Goal: Information Seeking & Learning: Compare options

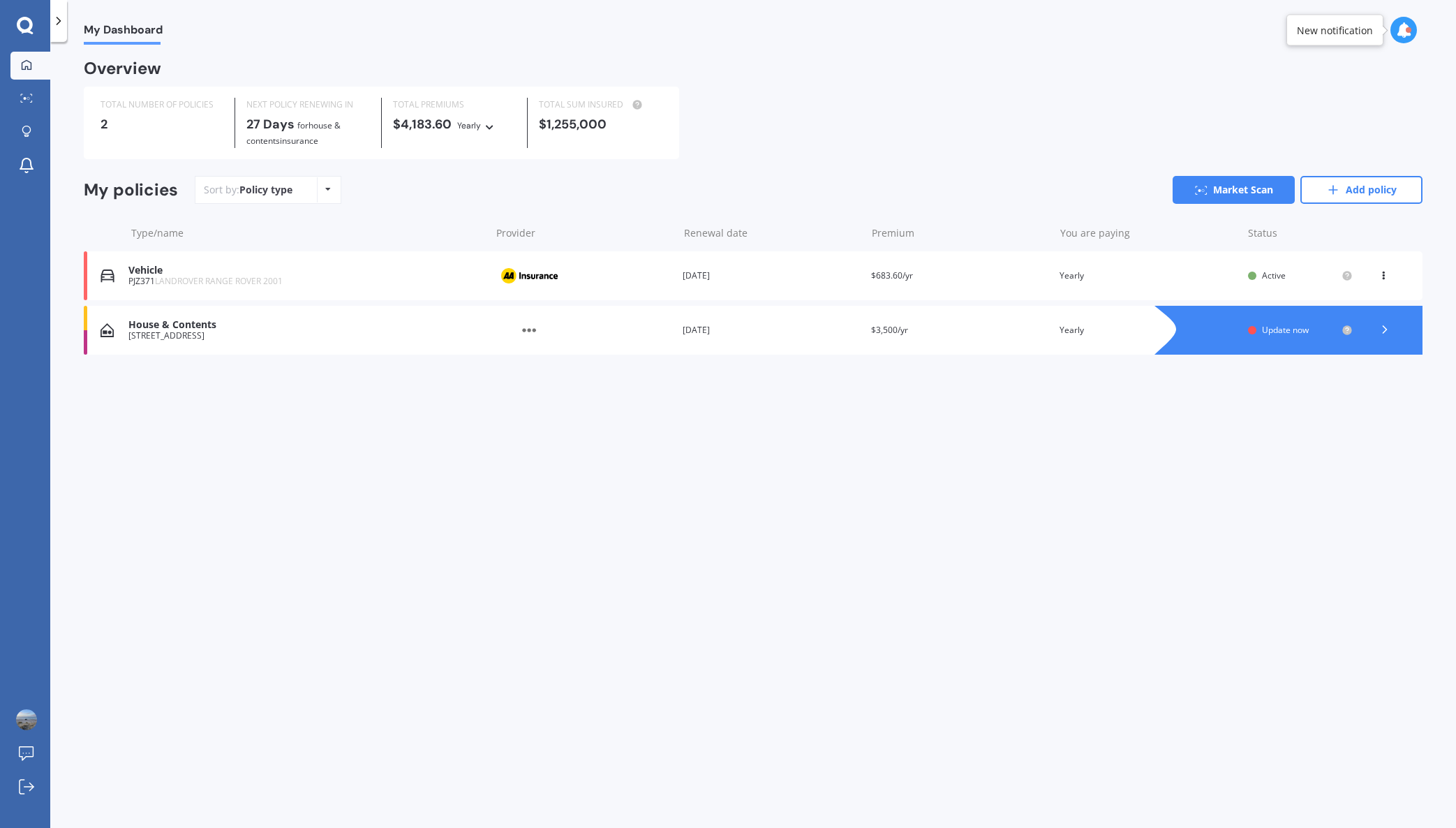
click at [1385, 328] on polyline at bounding box center [1385, 330] width 4 height 7
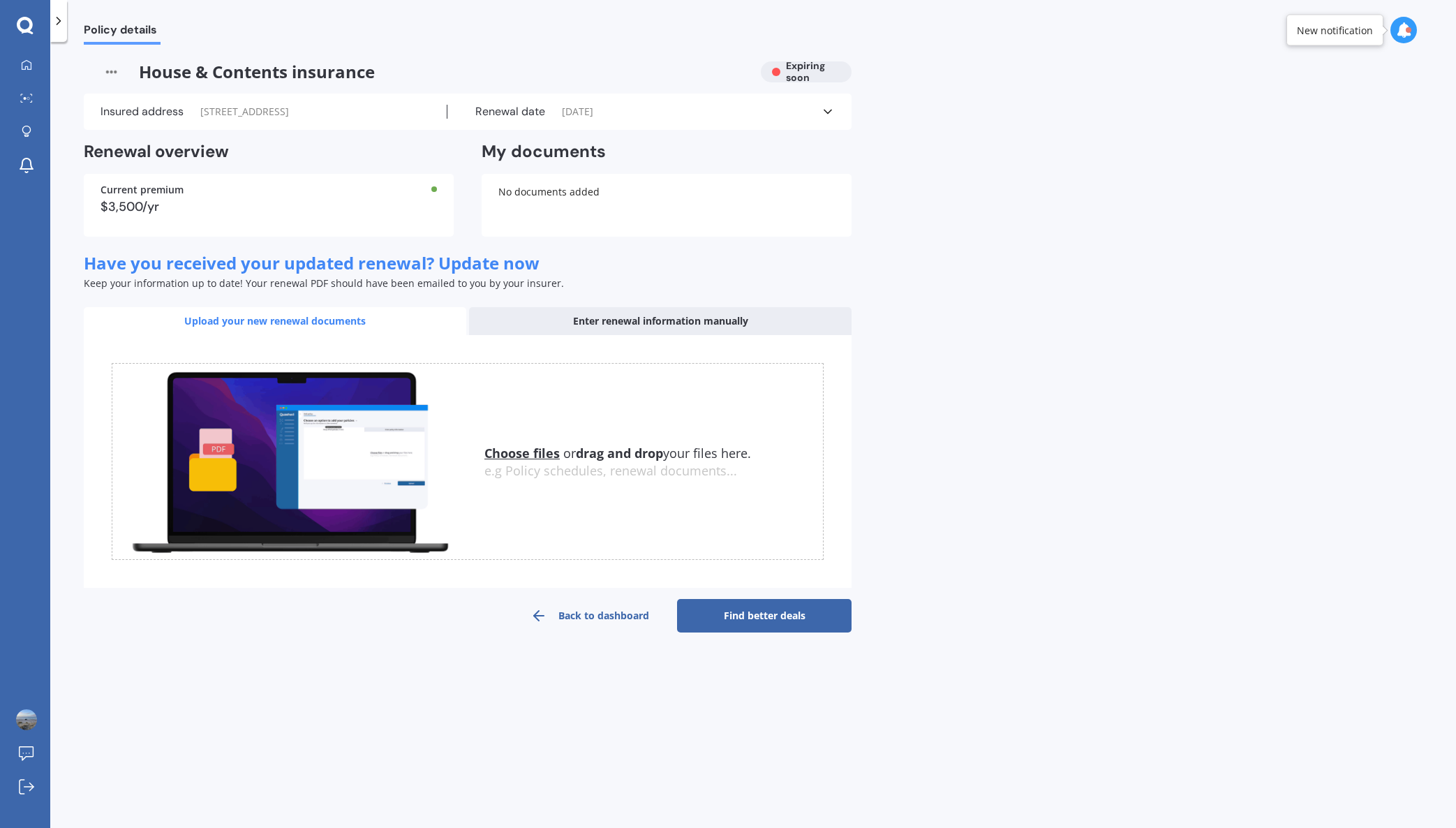
click at [518, 461] on u "Choose files" at bounding box center [521, 452] width 75 height 17
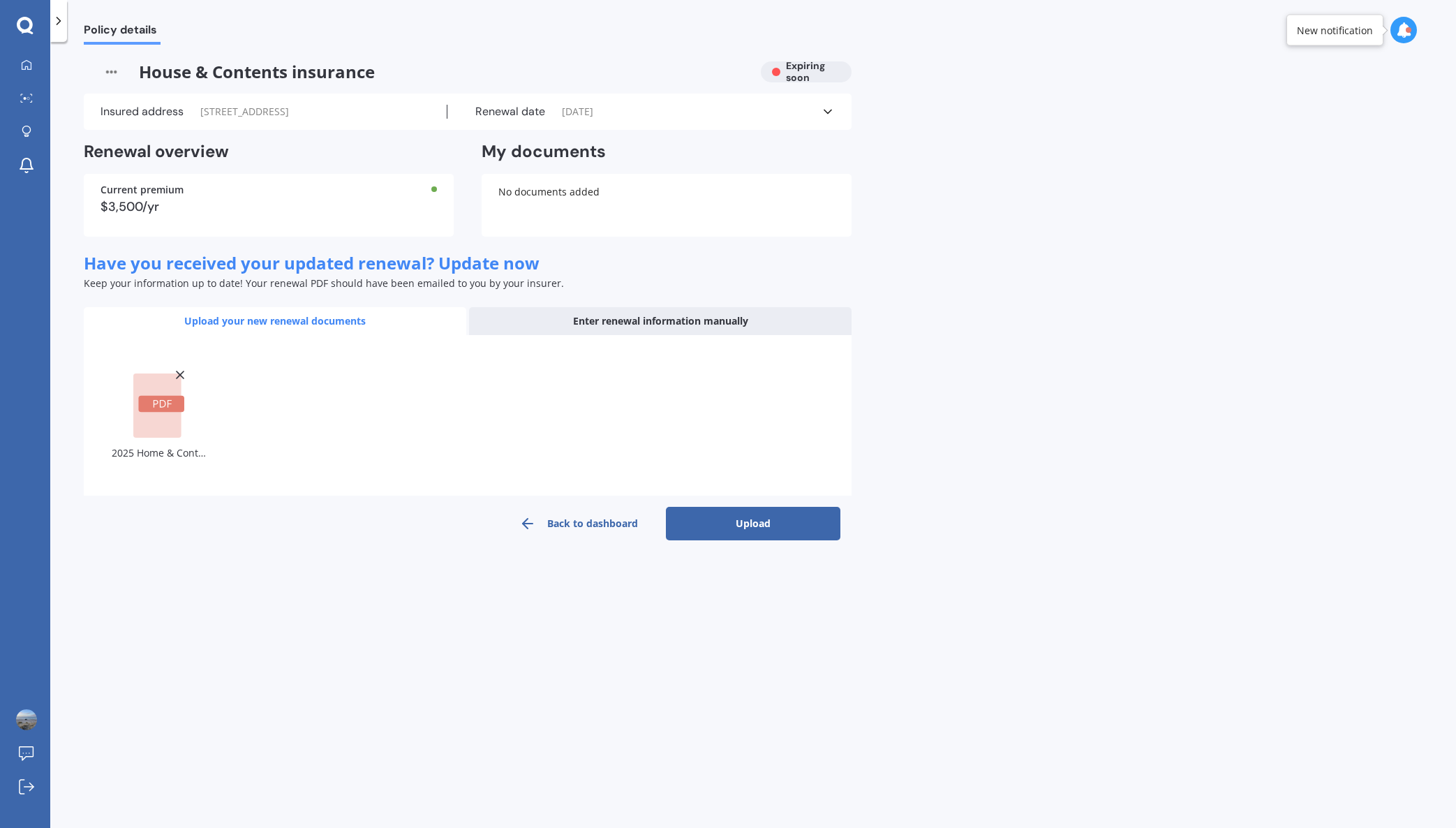
click at [747, 536] on button "Upload" at bounding box center [752, 523] width 174 height 33
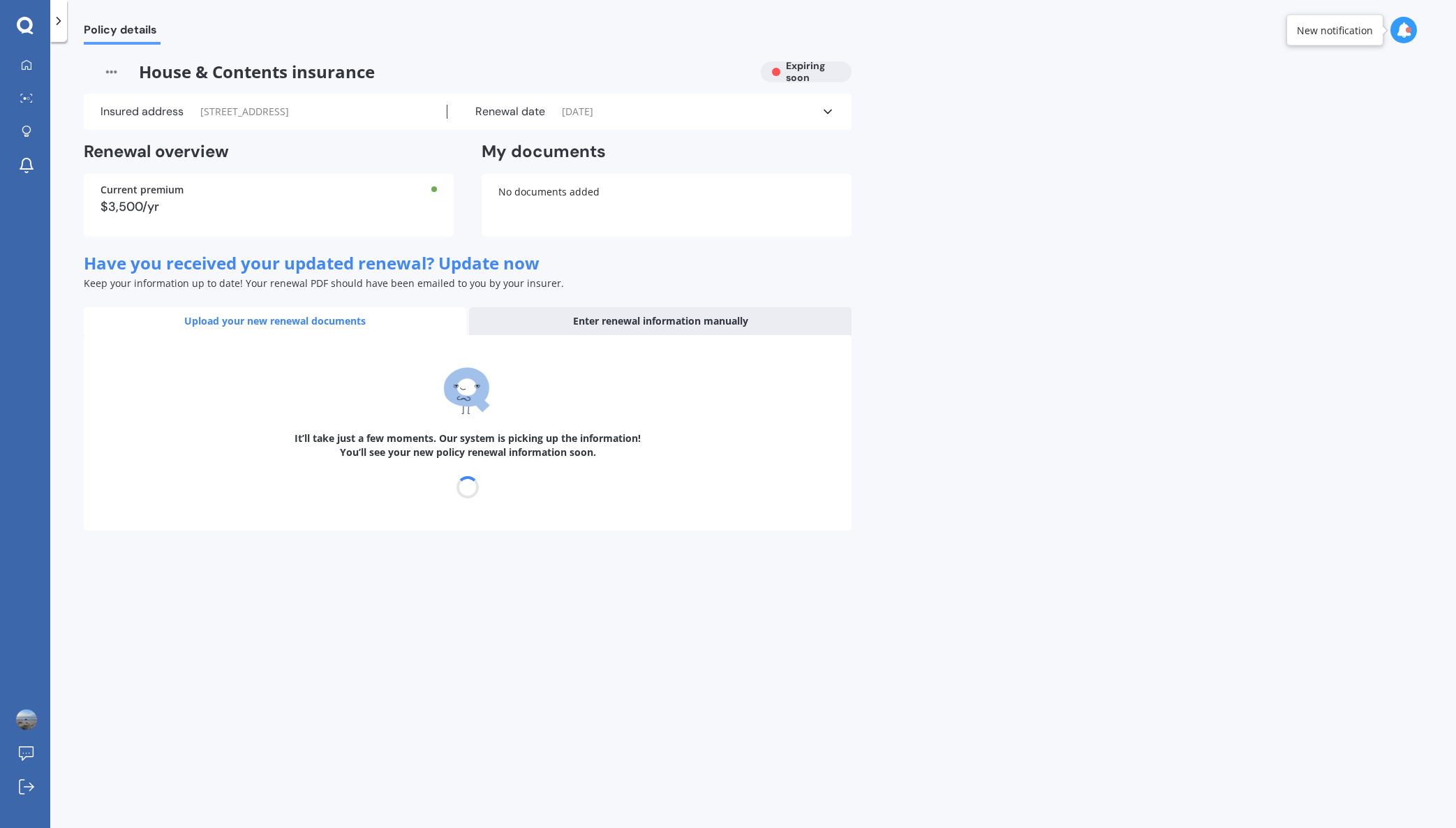
select select "11"
select select "2025"
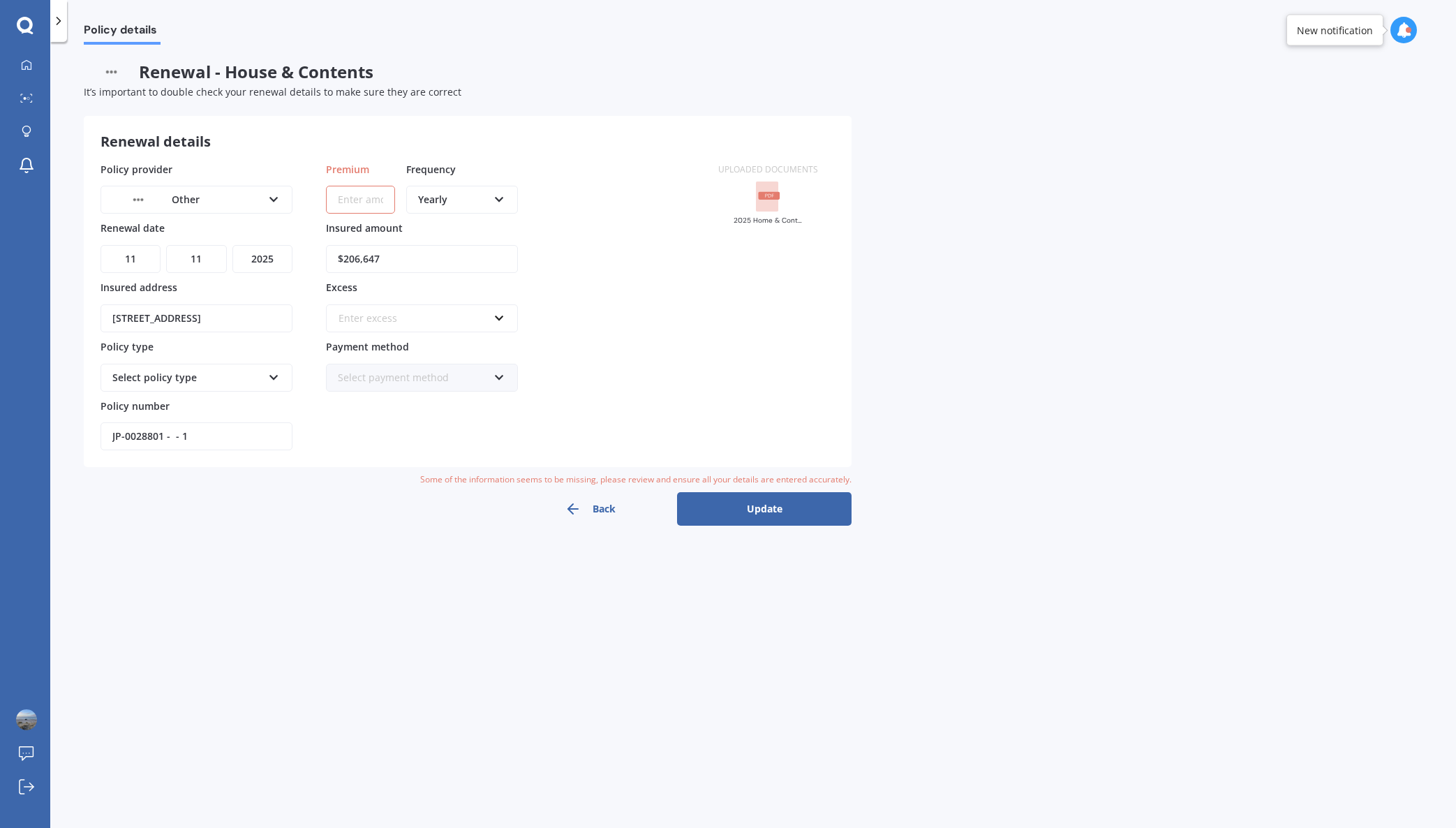
click at [339, 201] on input "Premium" at bounding box center [360, 200] width 70 height 28
type input "$3,500.00"
click at [499, 319] on input "text" at bounding box center [417, 318] width 180 height 26
click at [413, 290] on div "$300 $300 $400 $500 $750 $1,000 $2,000 $2,500" at bounding box center [422, 310] width 192 height 45
drag, startPoint x: 363, startPoint y: 319, endPoint x: 330, endPoint y: 317, distance: 33.1
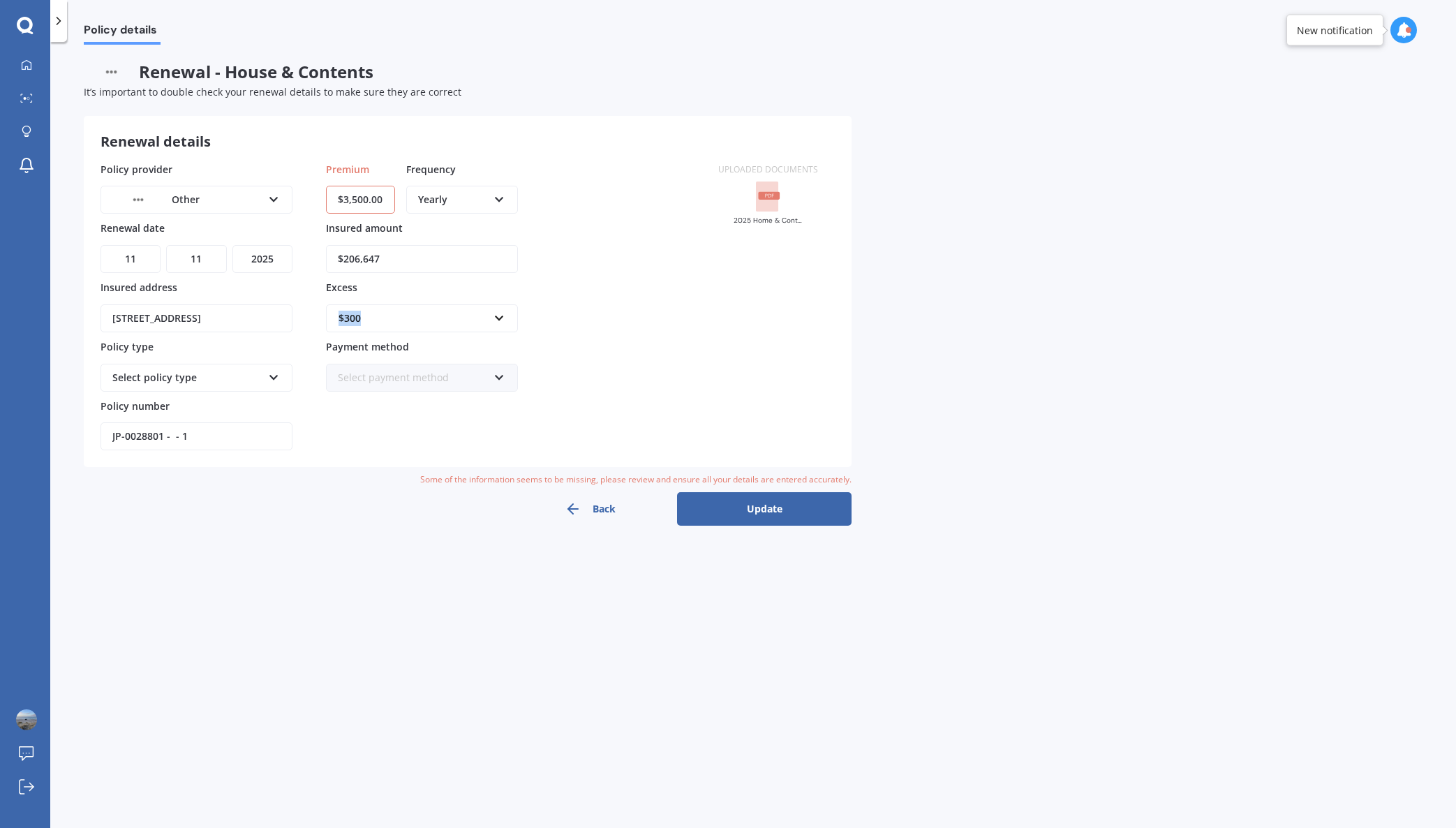
click at [330, 317] on div "$300 $300 $400 $500 $750 $1,000 $2,000 $2,500" at bounding box center [422, 318] width 192 height 28
type input "250"
click at [350, 346] on b "250" at bounding box center [351, 344] width 17 height 14
click at [501, 375] on icon at bounding box center [499, 375] width 12 height 10
click at [379, 452] on span "Online payment" at bounding box center [376, 454] width 75 height 14
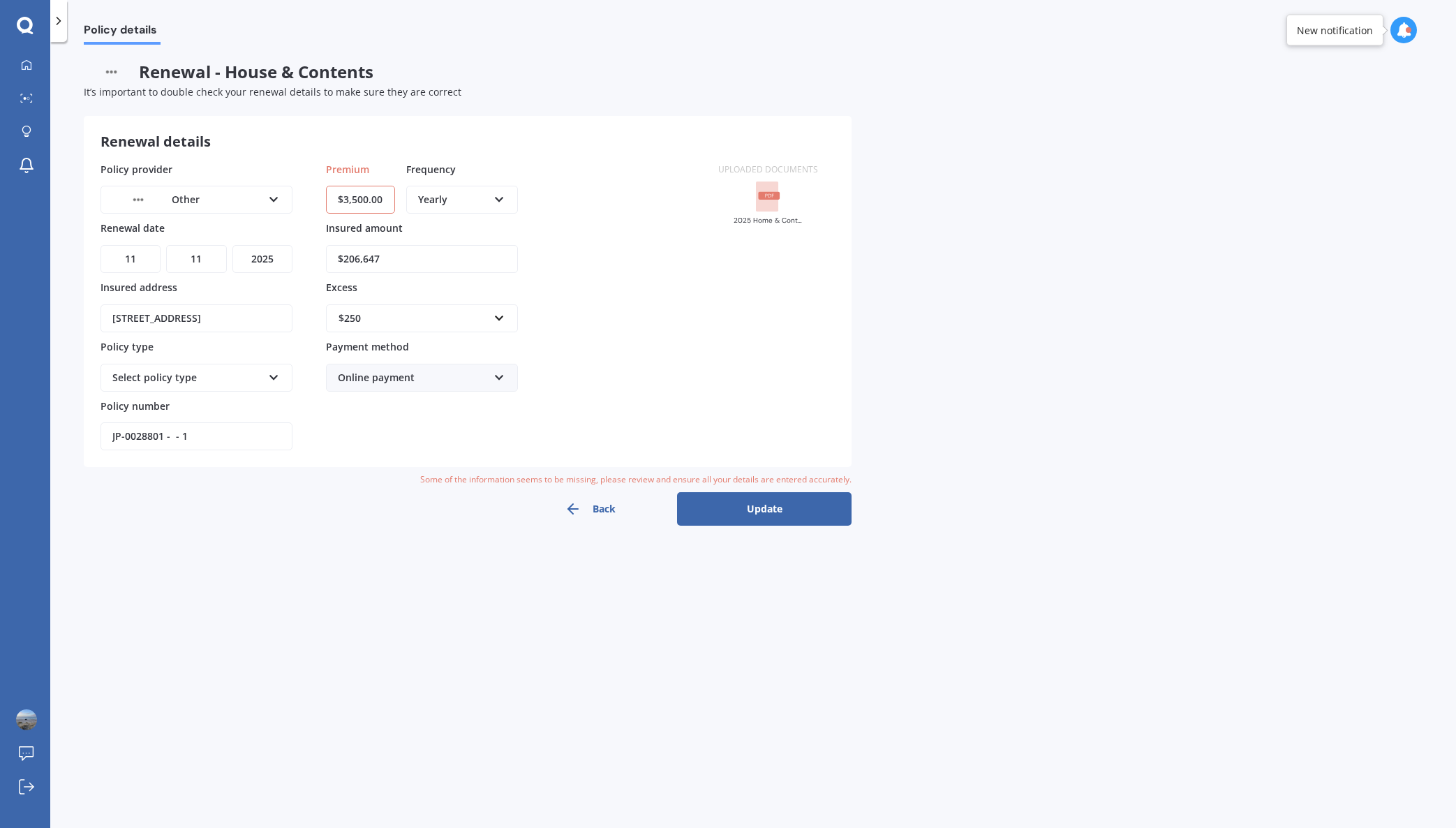
click at [765, 509] on button "Update" at bounding box center [764, 508] width 174 height 33
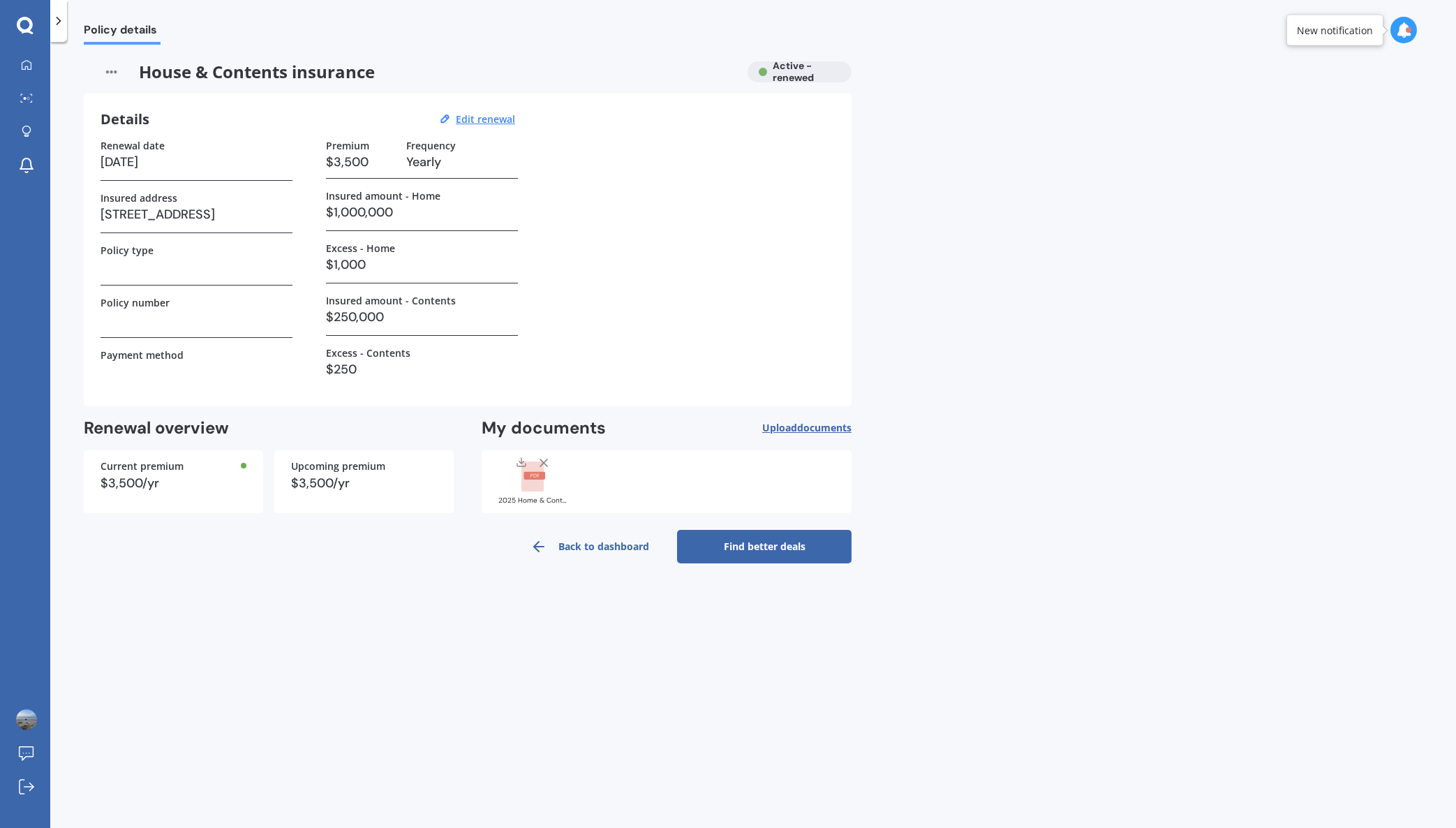
click at [778, 545] on link "Find better deals" at bounding box center [764, 546] width 174 height 33
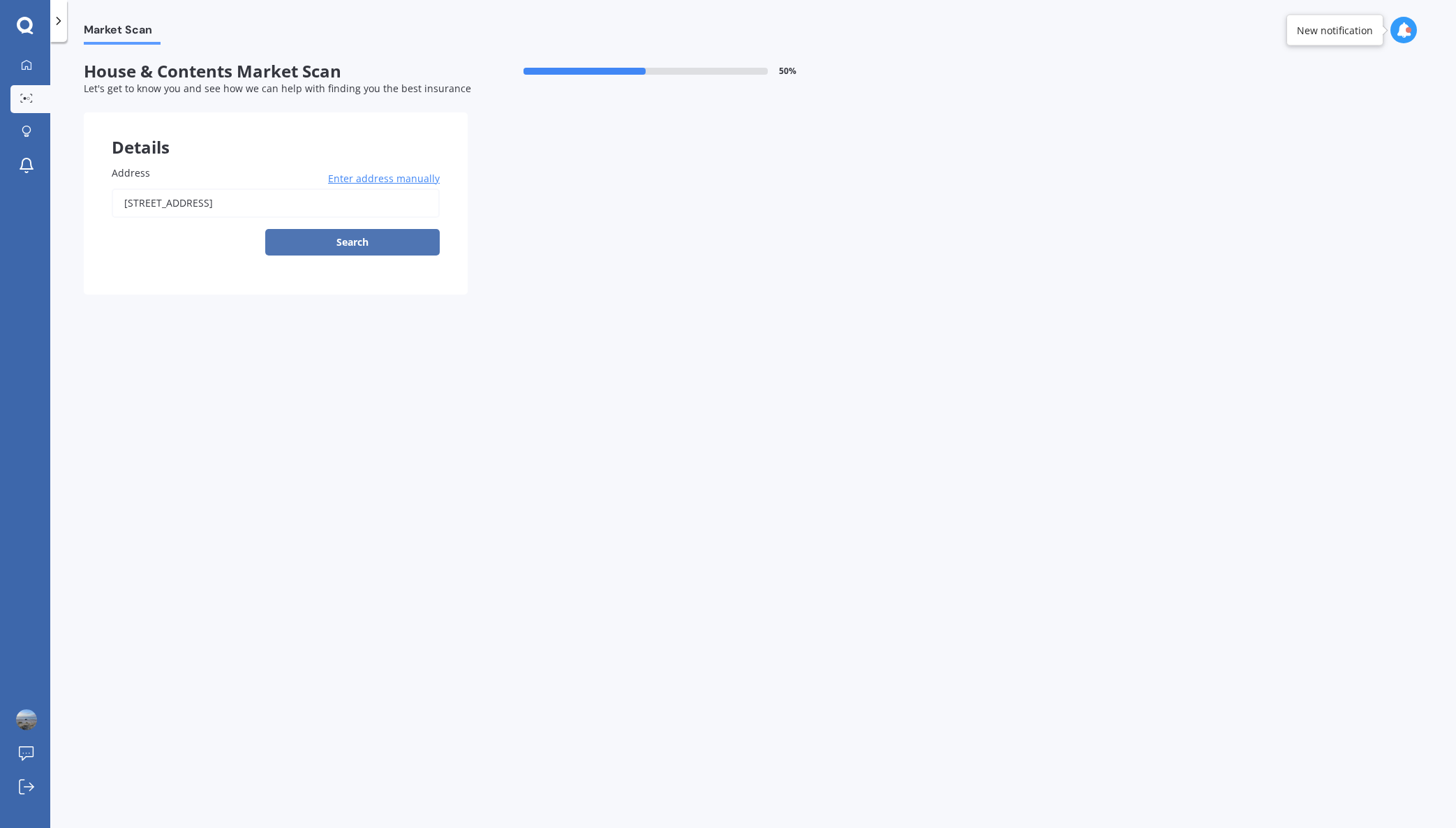
click at [340, 243] on button "Search" at bounding box center [352, 242] width 174 height 26
type input "66 Blake Boulevard, Papamoa Beach, Tauranga 3118"
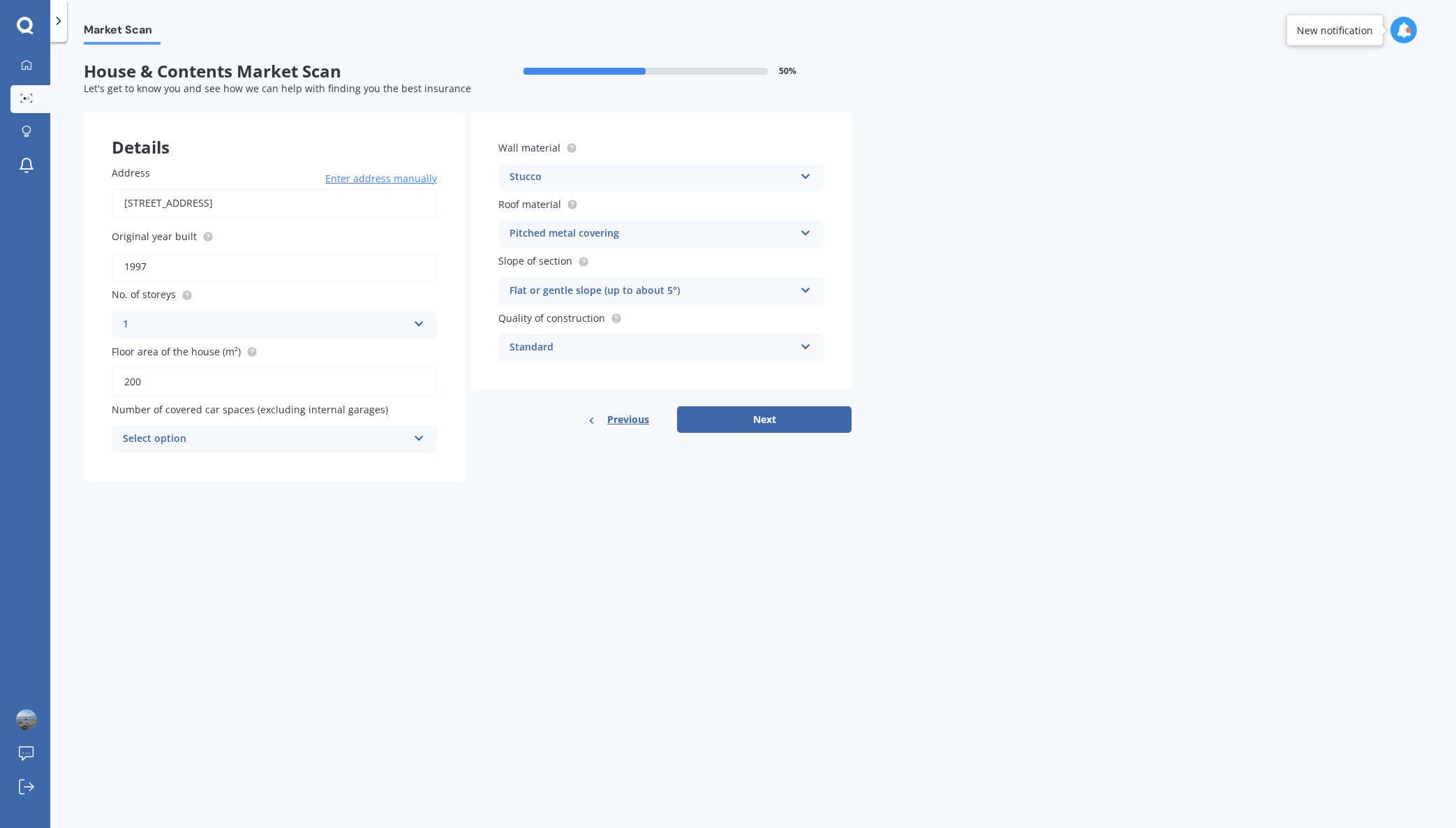
click at [419, 439] on icon at bounding box center [419, 435] width 12 height 10
drag, startPoint x: 324, startPoint y: 488, endPoint x: 373, endPoint y: 481, distance: 49.5
click at [325, 488] on div "1" at bounding box center [274, 491] width 324 height 25
click at [806, 291] on icon at bounding box center [805, 287] width 12 height 10
click at [755, 348] on div "Moderate slope (about 15°)" at bounding box center [661, 343] width 324 height 25
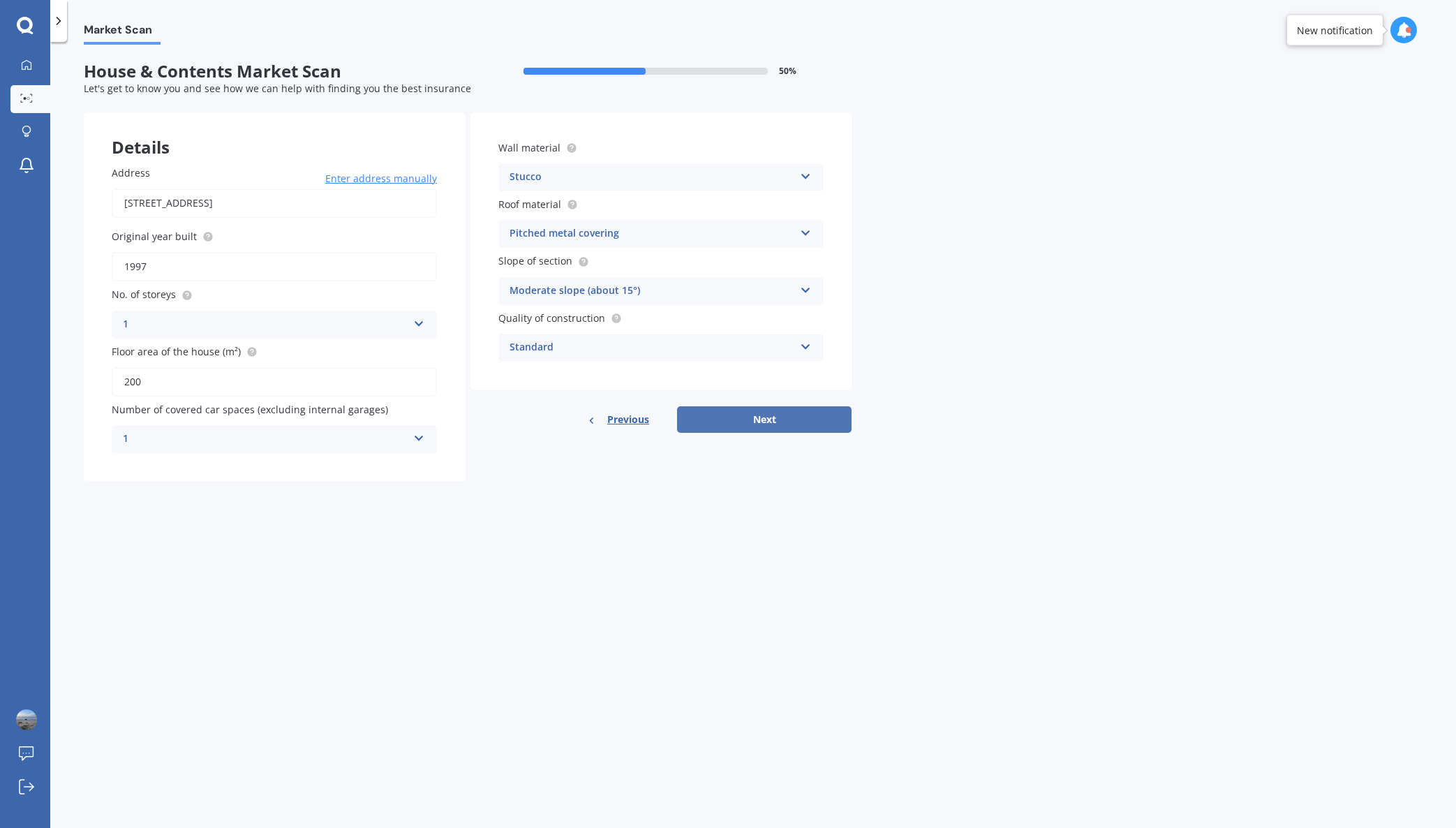
click at [766, 421] on button "Next" at bounding box center [764, 419] width 174 height 26
select select "29"
select select "09"
select select "1958"
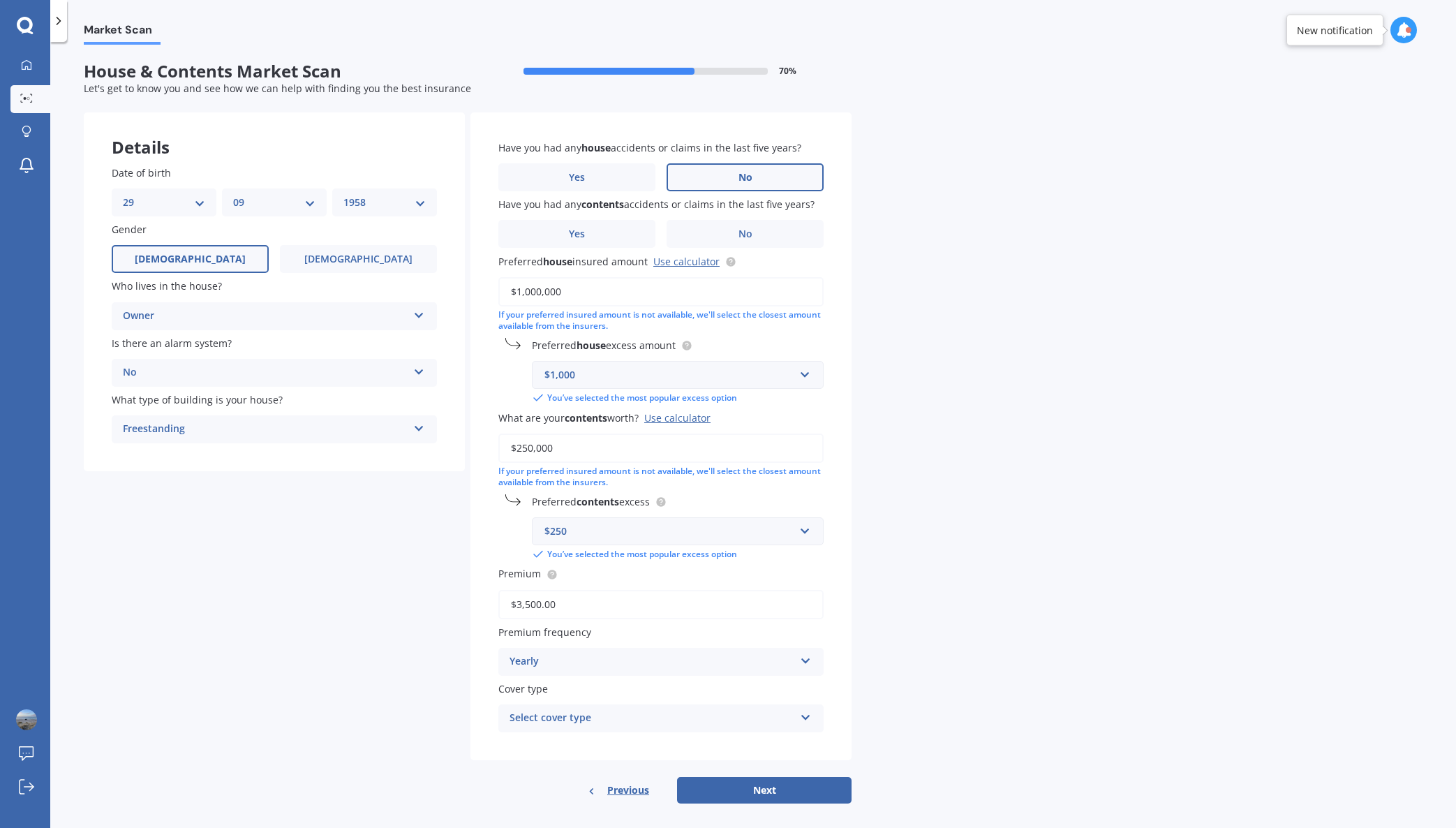
click at [746, 180] on span "No" at bounding box center [745, 177] width 14 height 12
click at [0, 0] on input "No" at bounding box center [0, 0] width 0 height 0
click at [584, 236] on span "Yes" at bounding box center [577, 234] width 17 height 12
click at [0, 0] on input "Yes" at bounding box center [0, 0] width 0 height 0
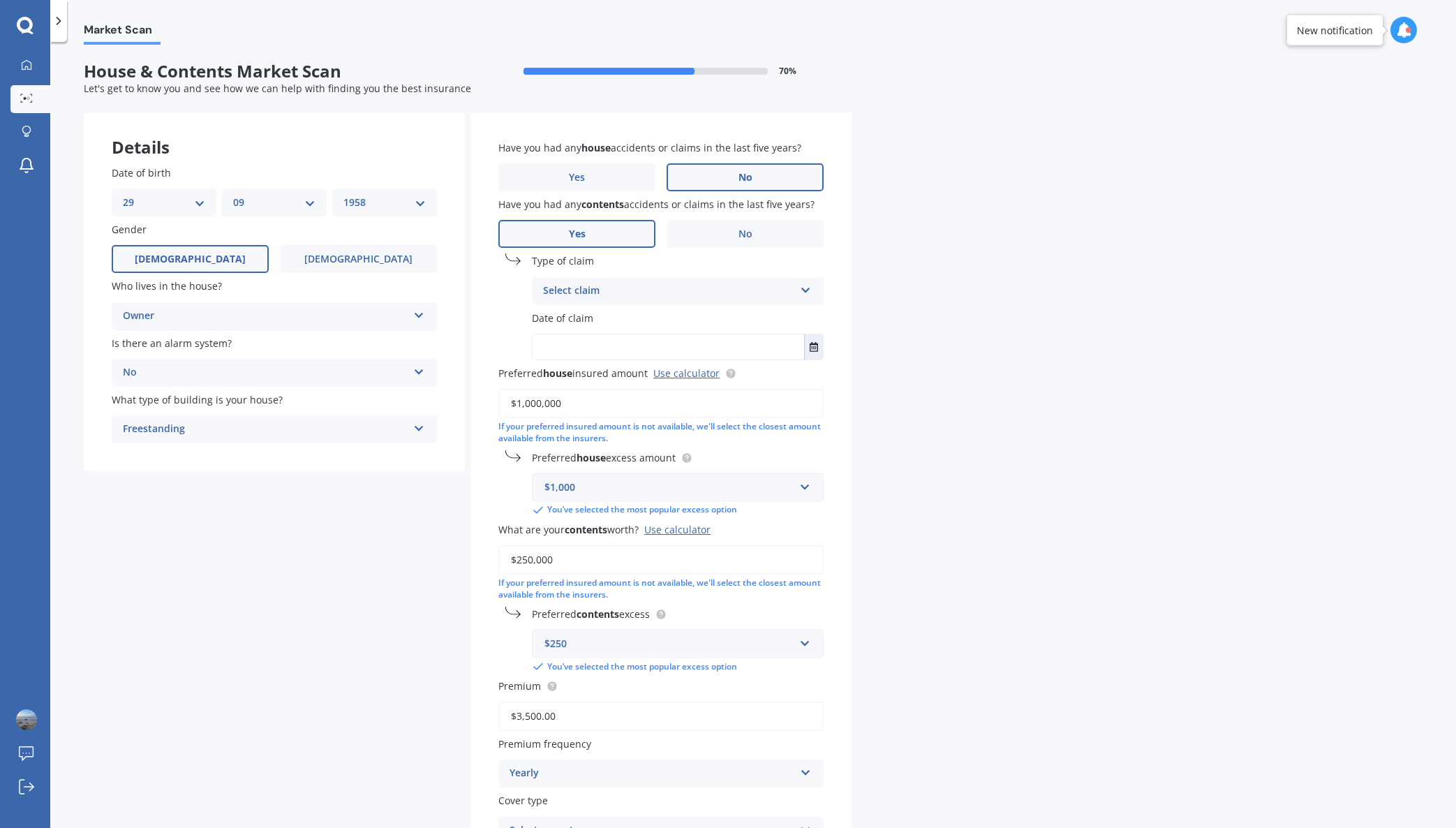
click at [807, 291] on icon at bounding box center [805, 287] width 12 height 10
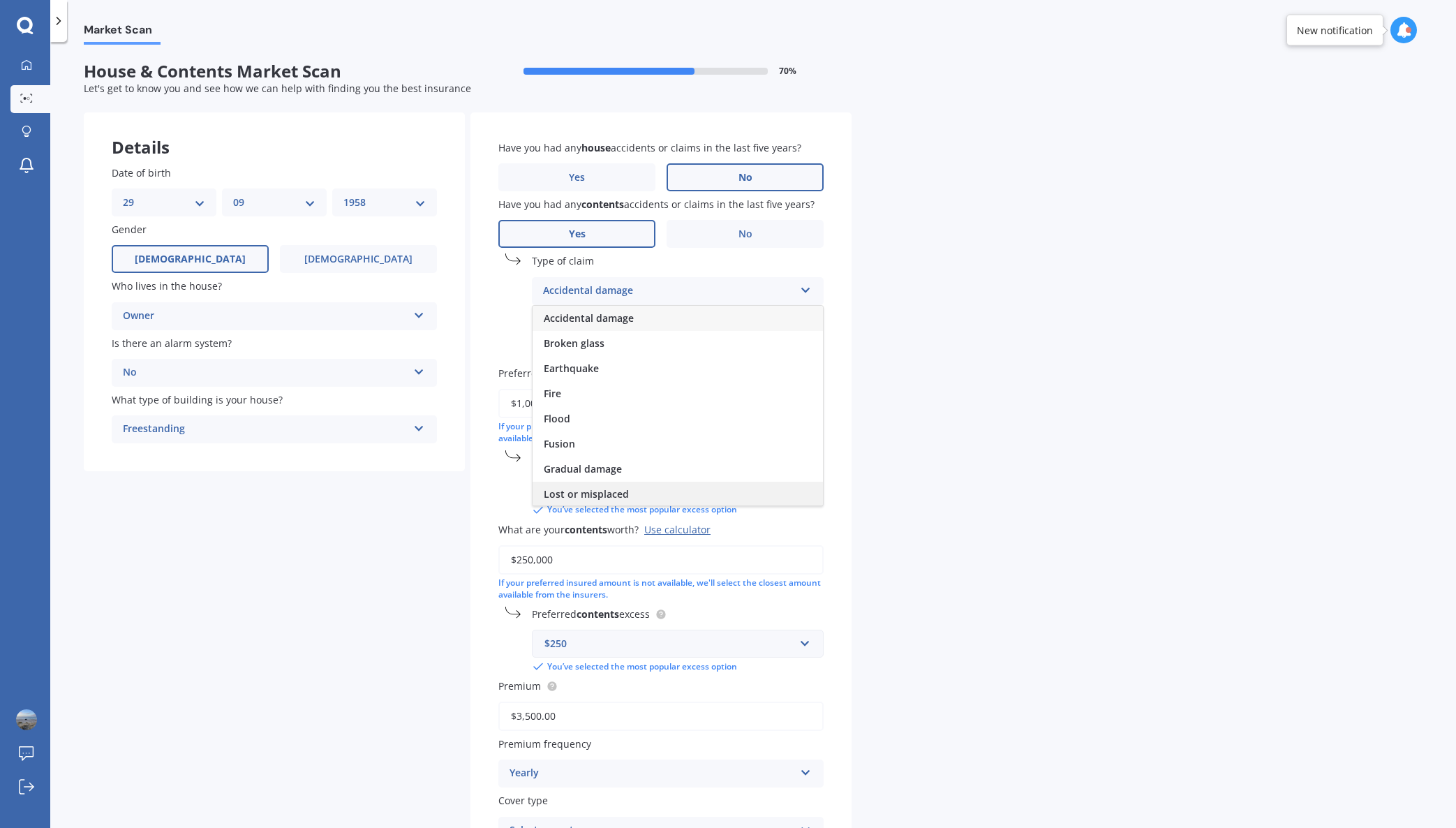
click at [570, 495] on span "Lost or misplaced" at bounding box center [586, 494] width 85 height 14
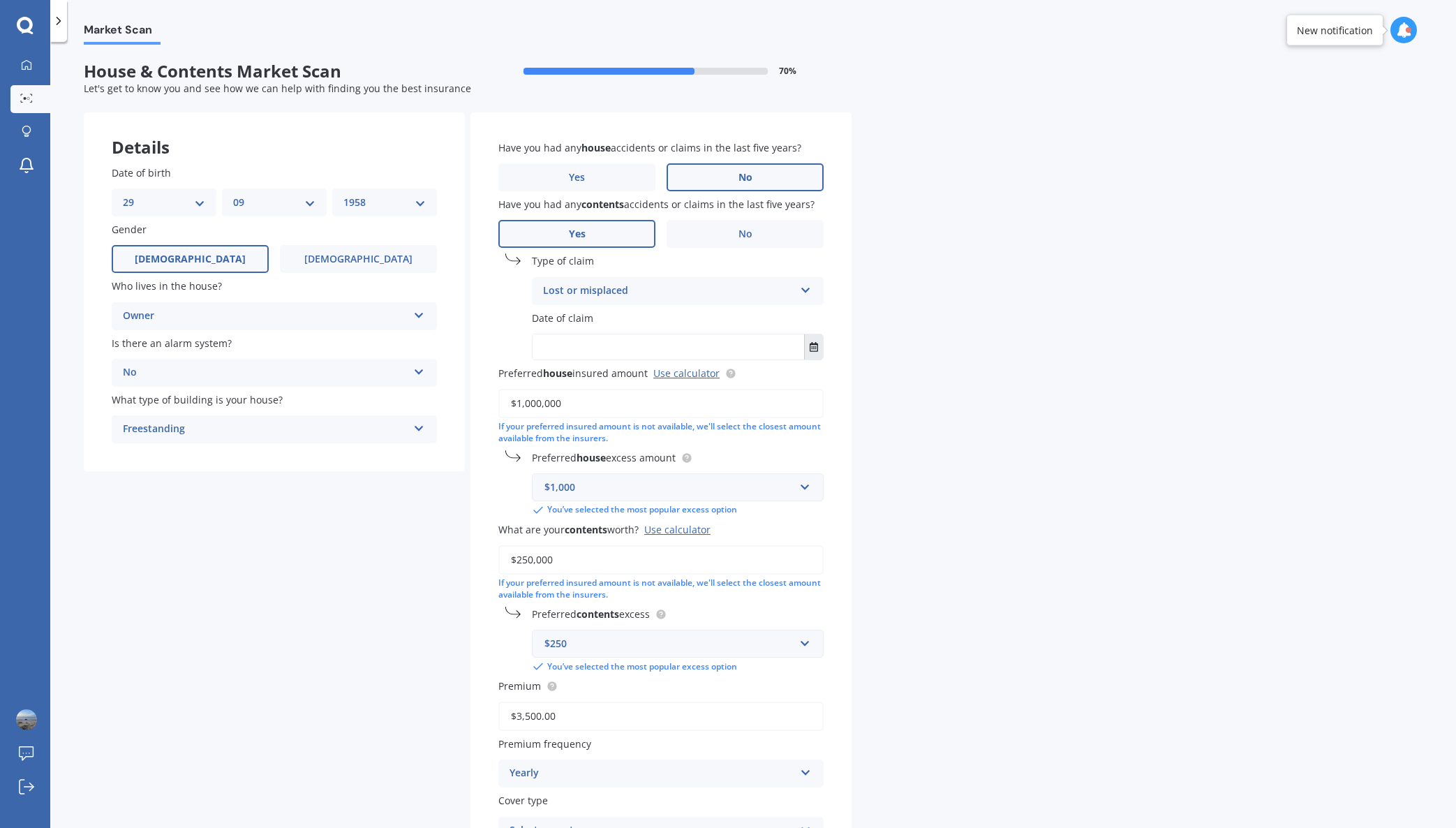
click at [813, 349] on icon "Select date" at bounding box center [813, 347] width 8 height 10
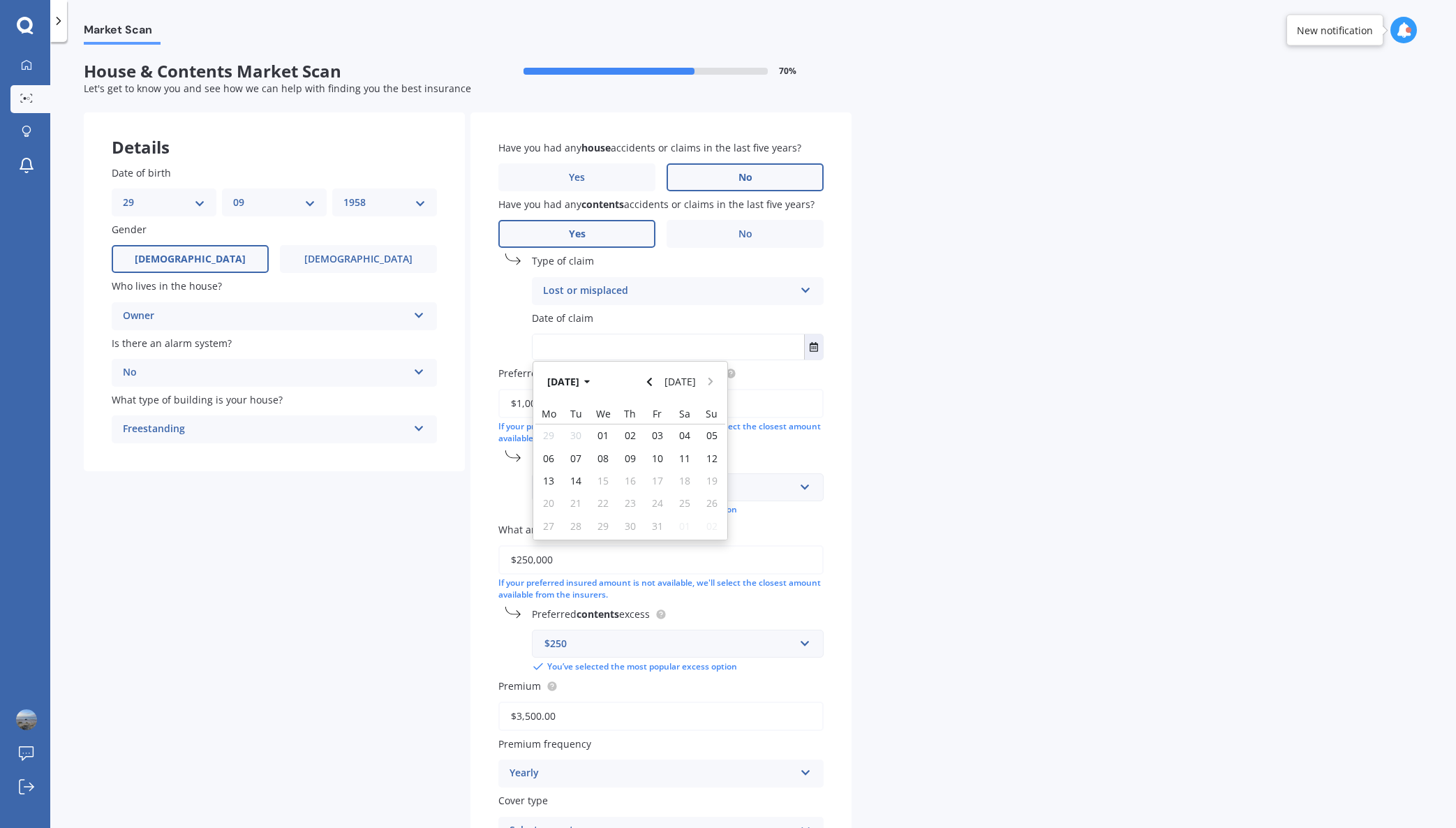
click at [990, 382] on div "Market Scan House & Contents Market Scan 70 % Let's get to know you and see how…" at bounding box center [753, 437] width 1405 height 786
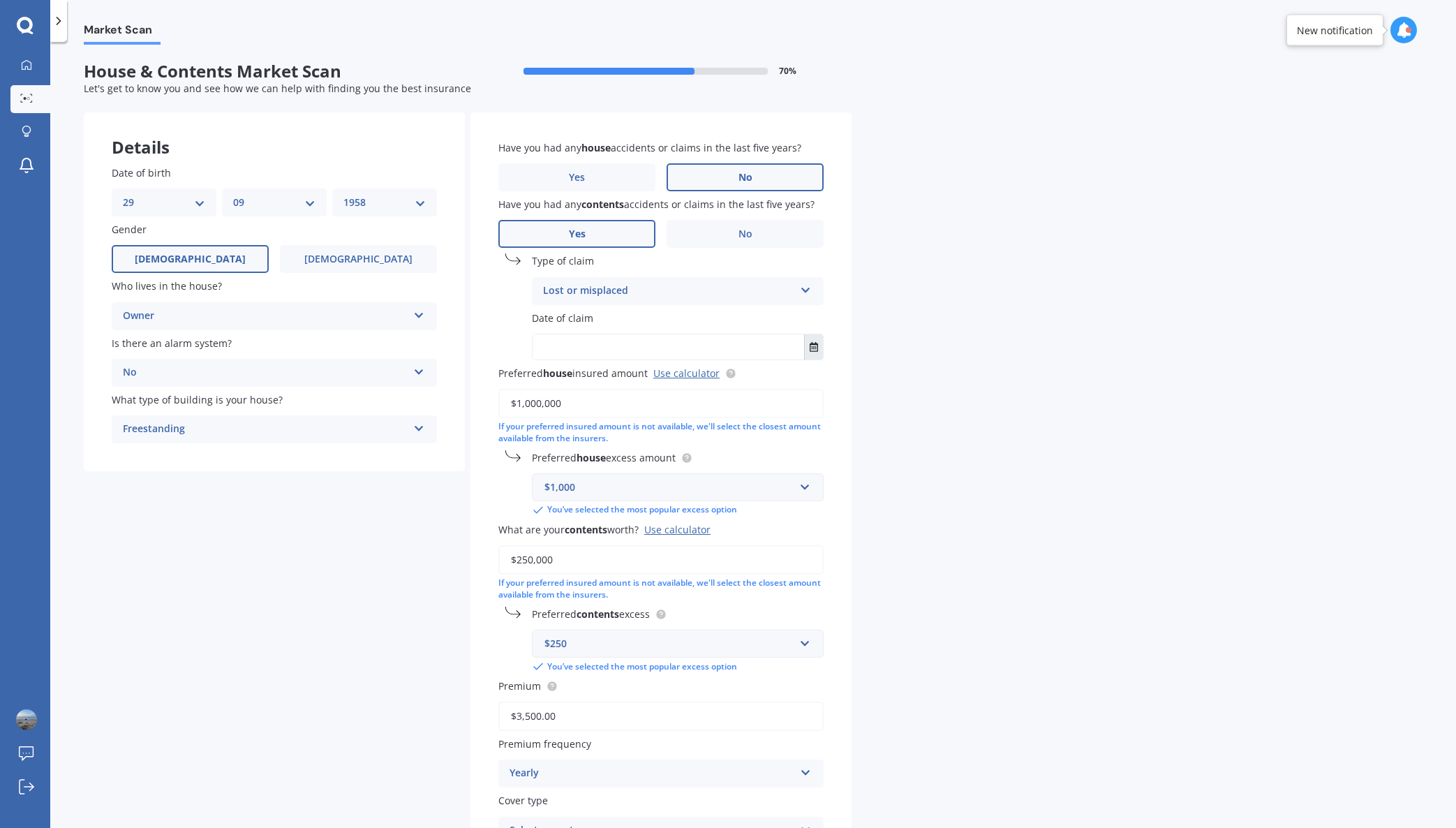
click at [812, 349] on icon "Select date" at bounding box center [813, 347] width 8 height 10
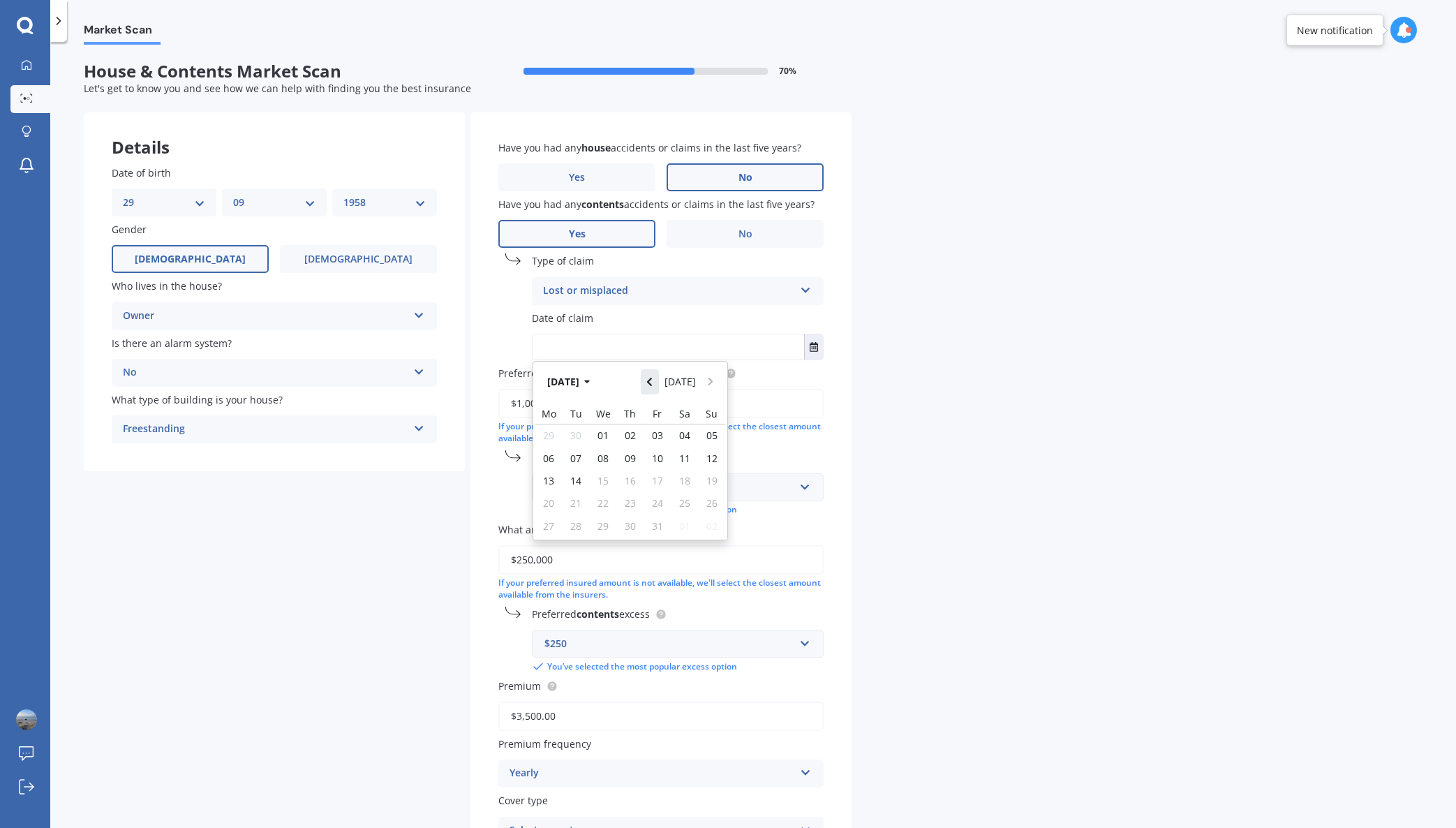
click at [652, 386] on icon "Navigate back" at bounding box center [649, 381] width 5 height 8
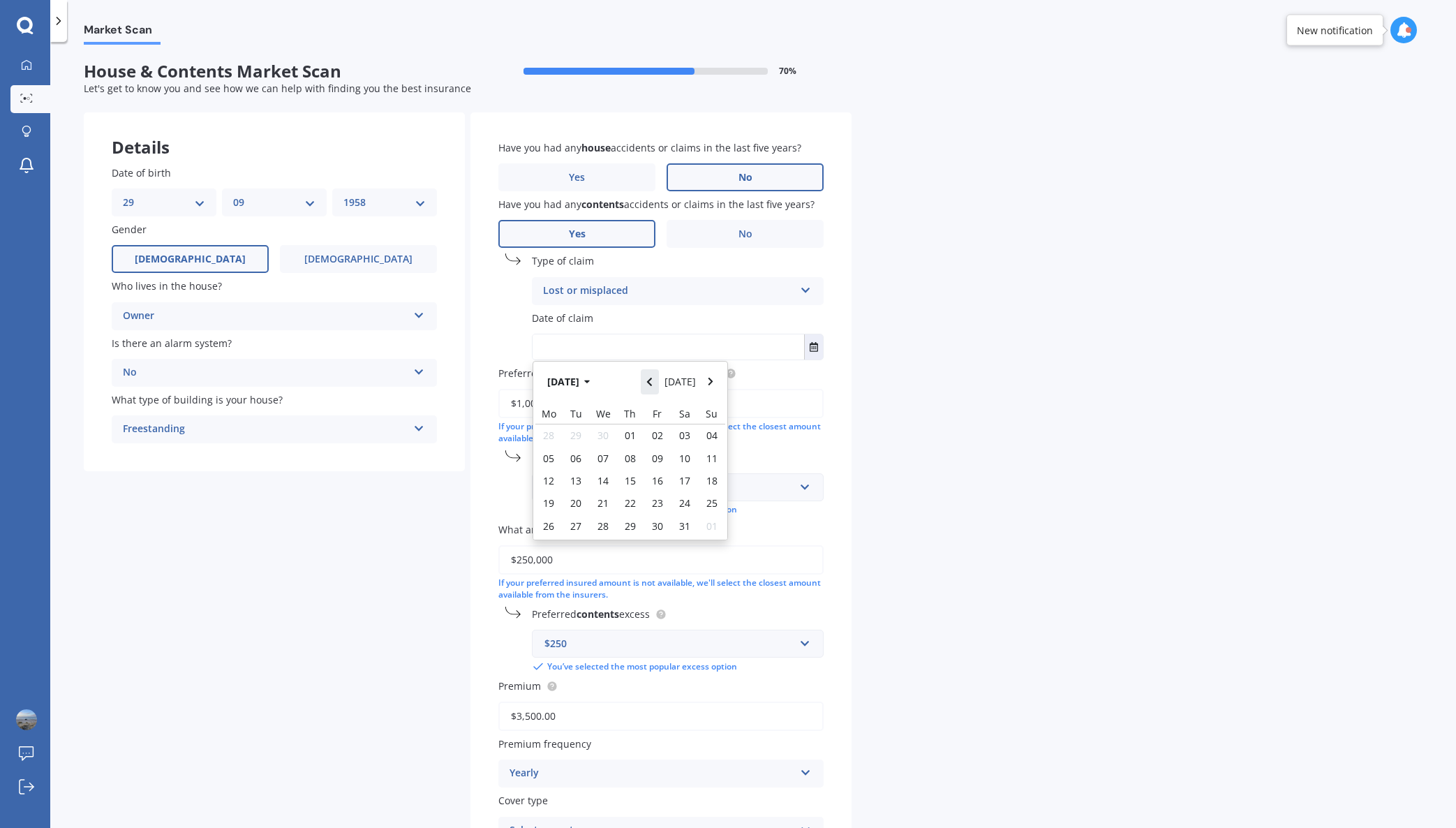
click at [652, 386] on icon "Navigate back" at bounding box center [649, 381] width 5 height 8
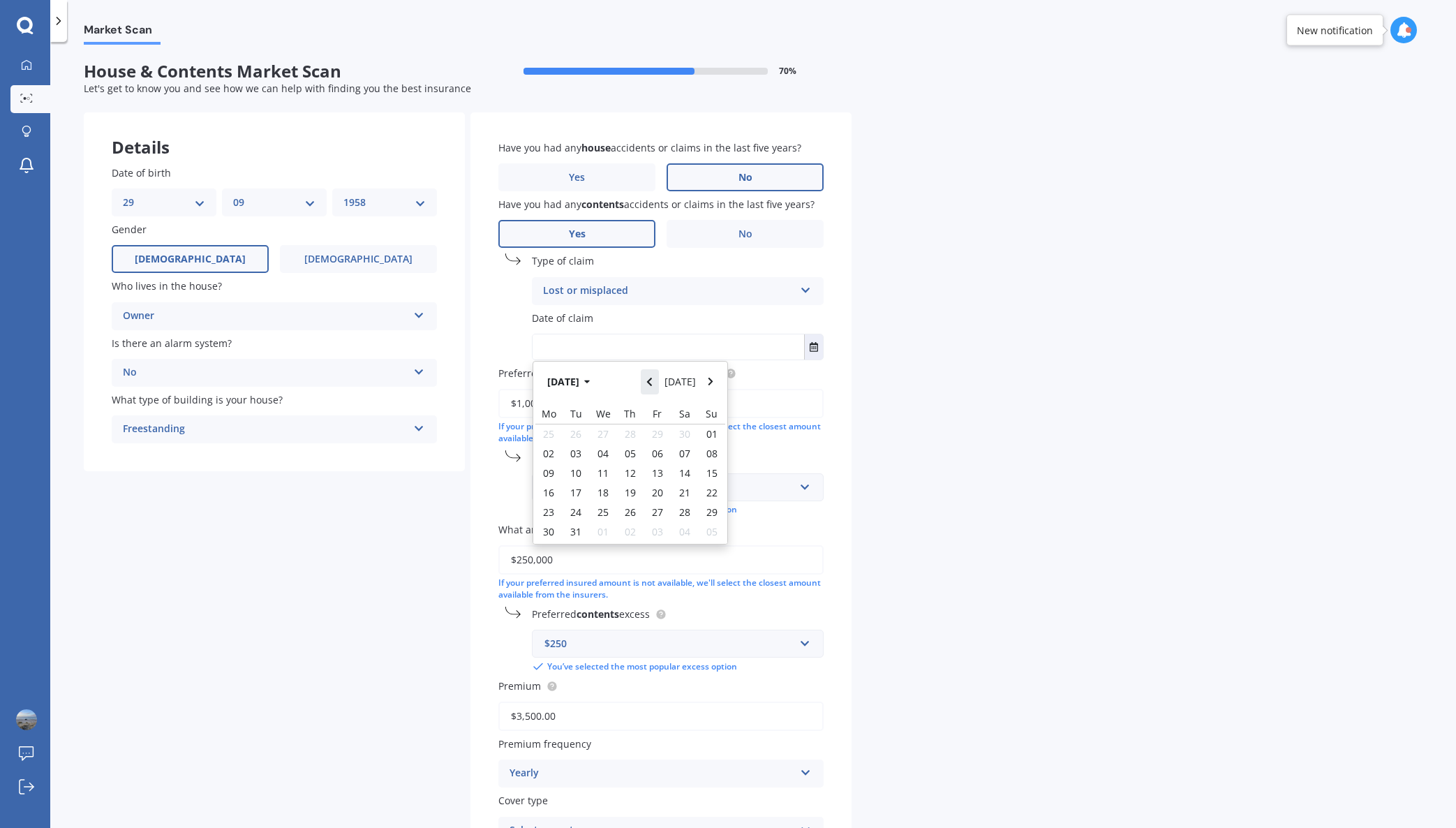
click at [652, 386] on icon "Navigate back" at bounding box center [649, 381] width 5 height 8
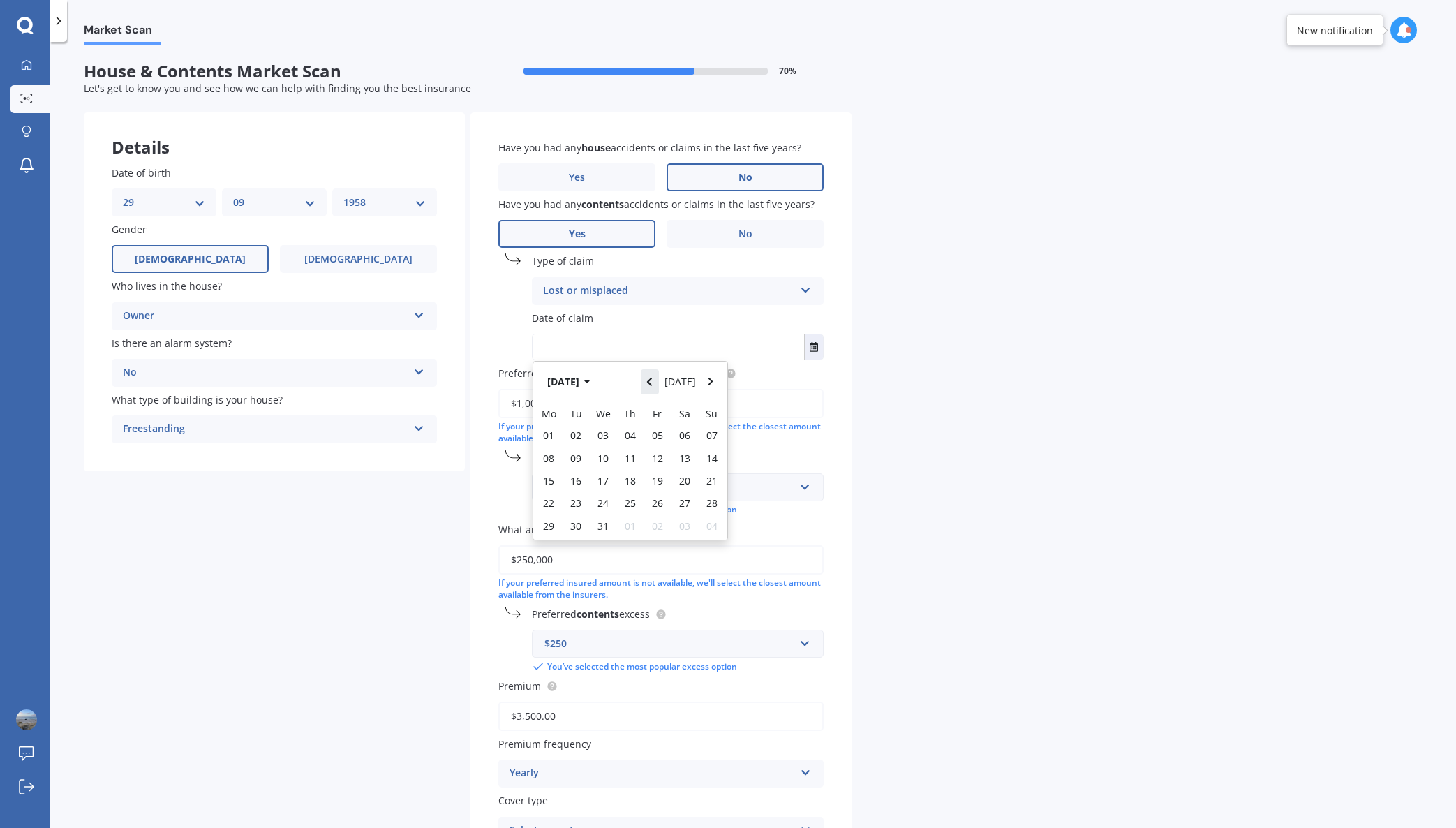
click at [652, 386] on icon "Navigate back" at bounding box center [649, 381] width 5 height 8
click at [710, 461] on span "09" at bounding box center [711, 458] width 11 height 14
type input "09/06/2024"
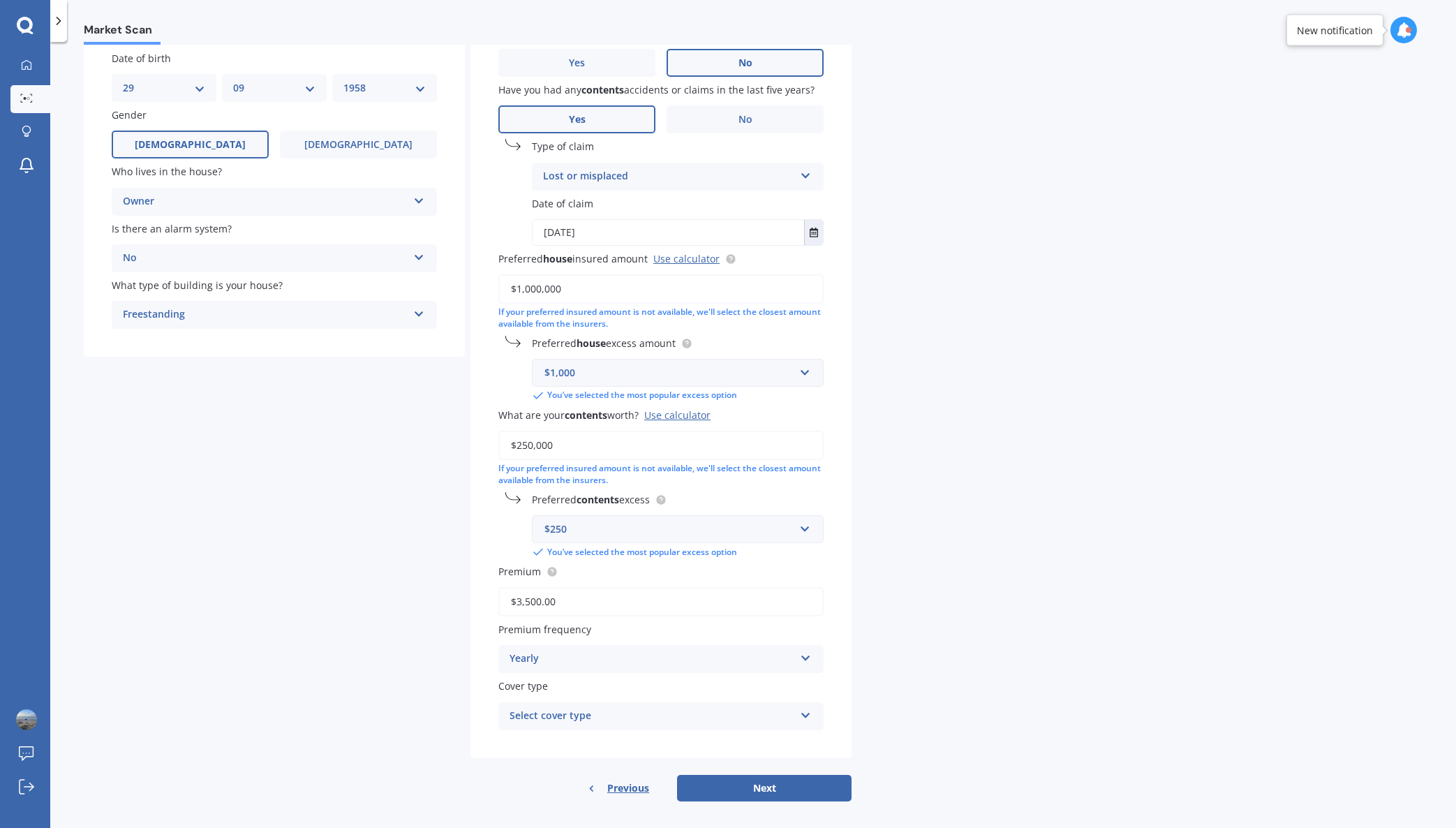
scroll to position [127, 0]
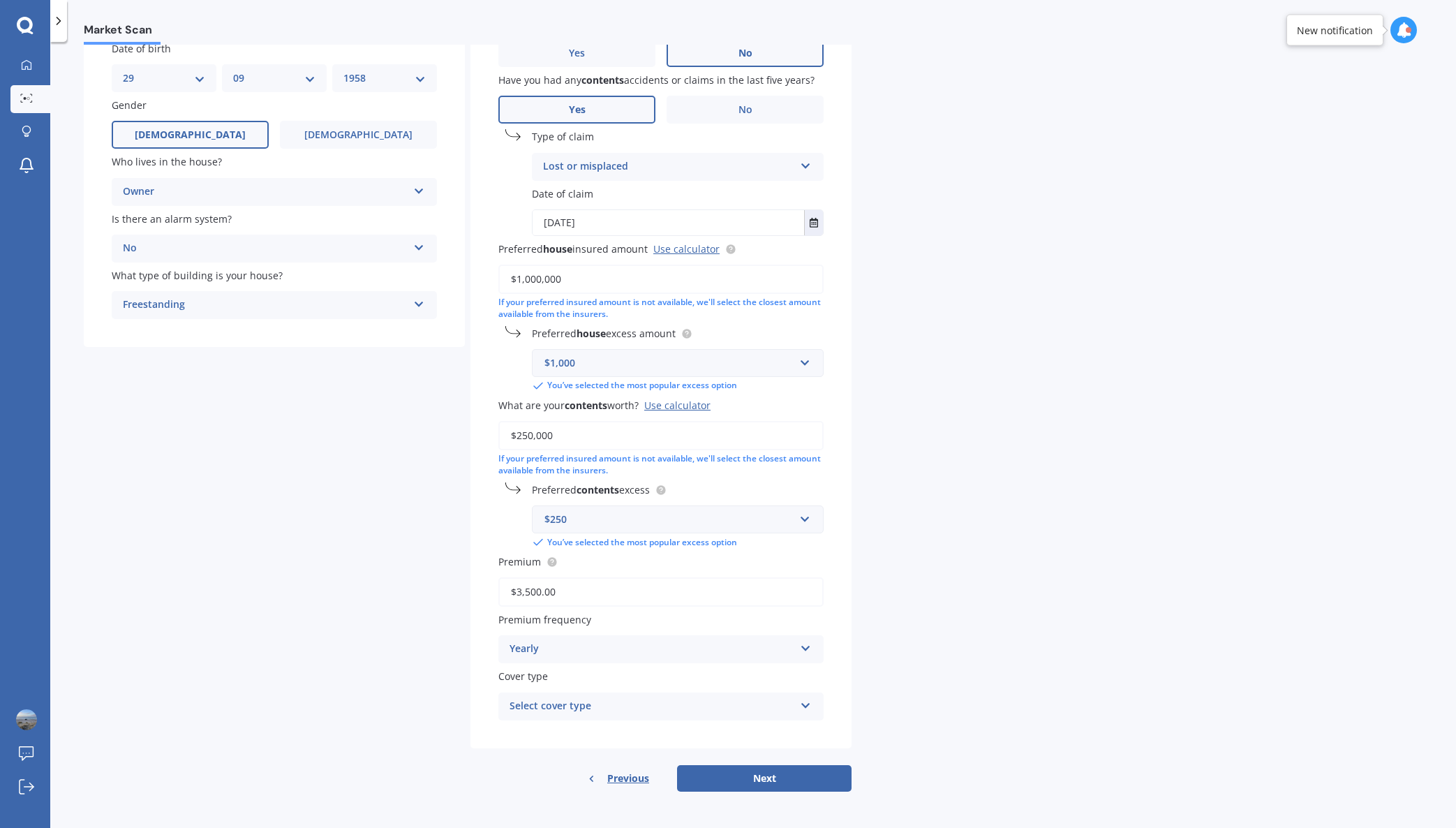
click at [804, 702] on icon at bounding box center [805, 702] width 12 height 10
click at [747, 733] on div "Home and Contents" at bounding box center [661, 734] width 324 height 25
click at [753, 777] on button "Next" at bounding box center [764, 777] width 174 height 26
select select "29"
select select "09"
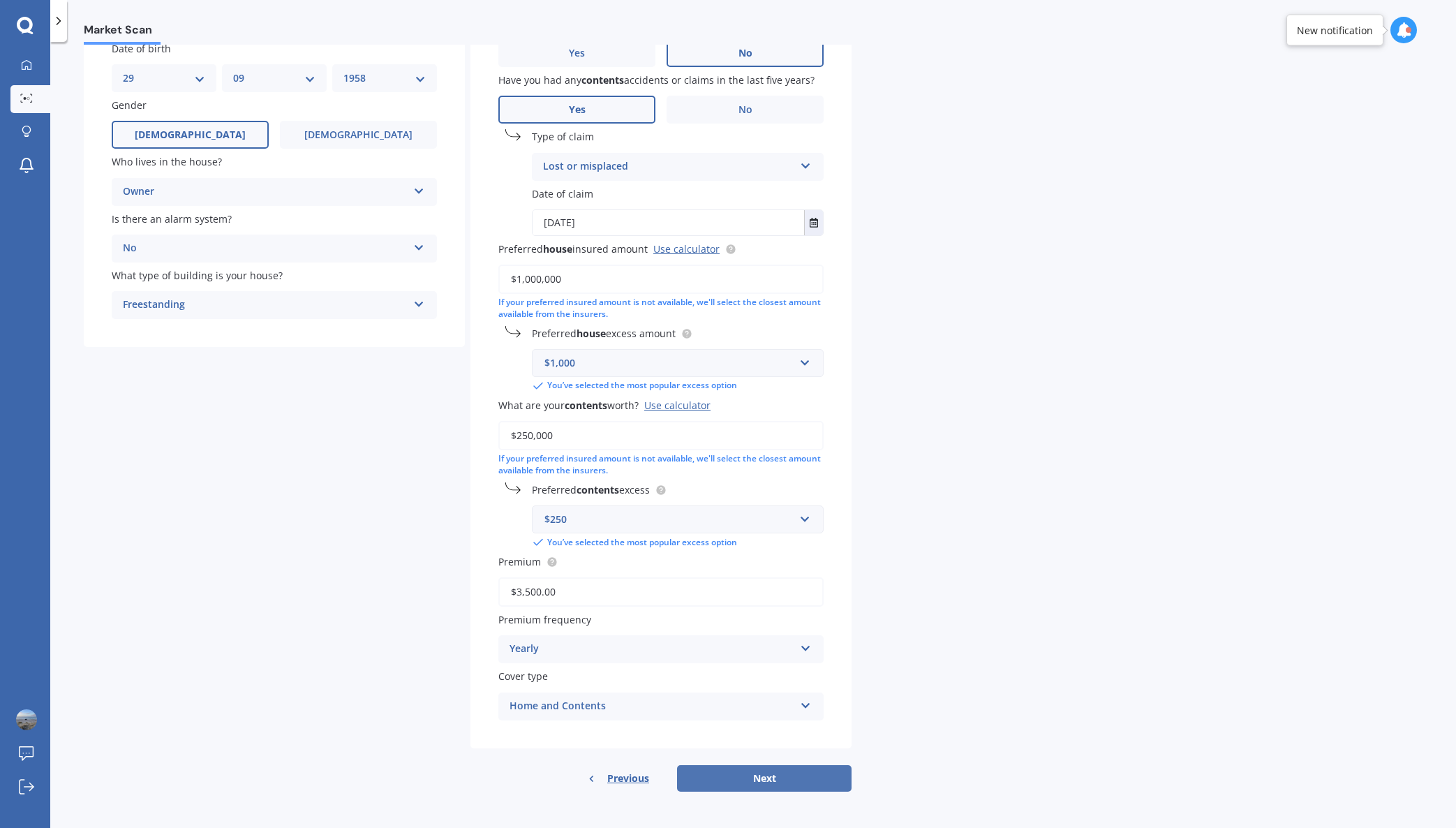
select select "1958"
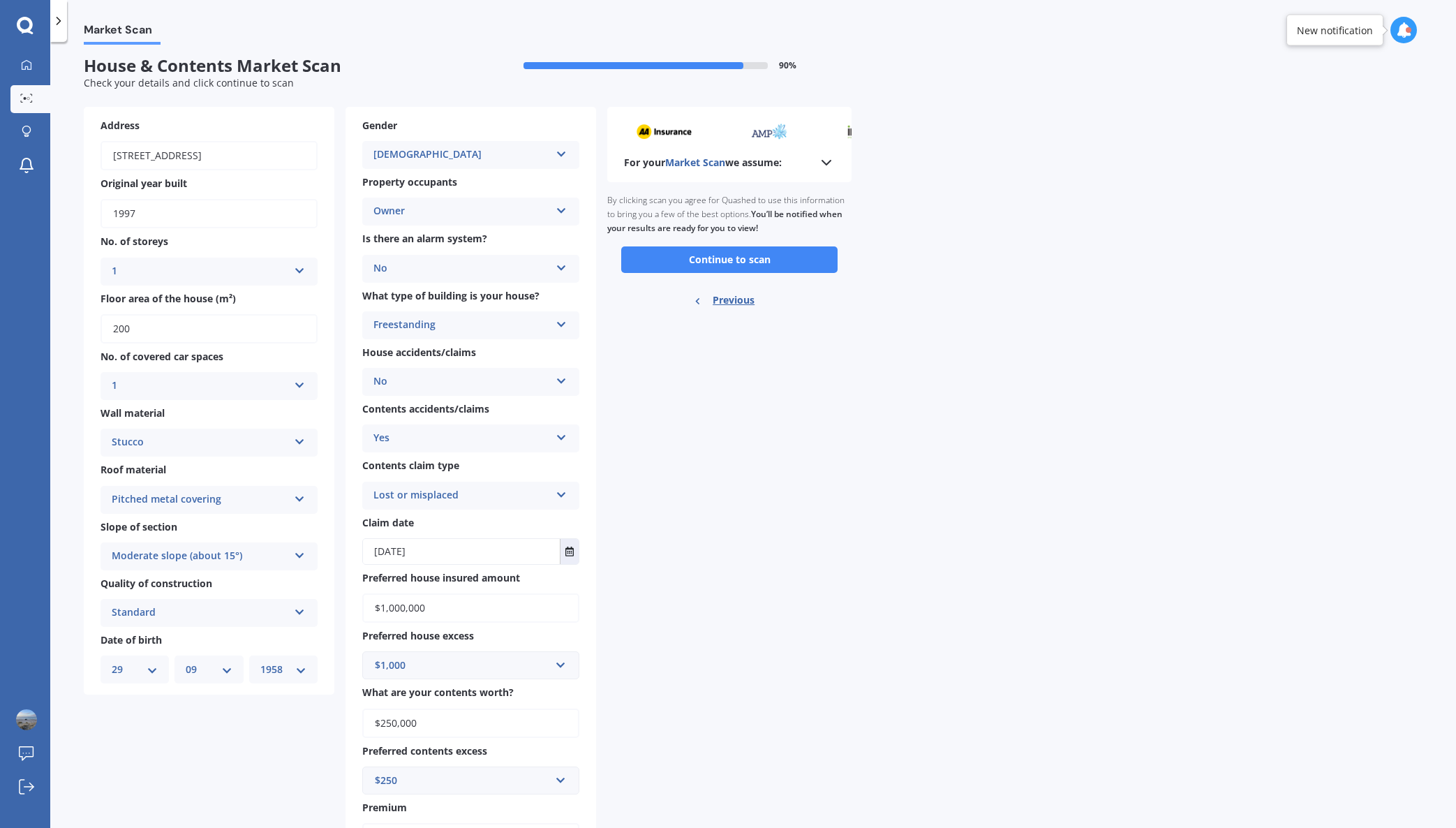
scroll to position [0, 0]
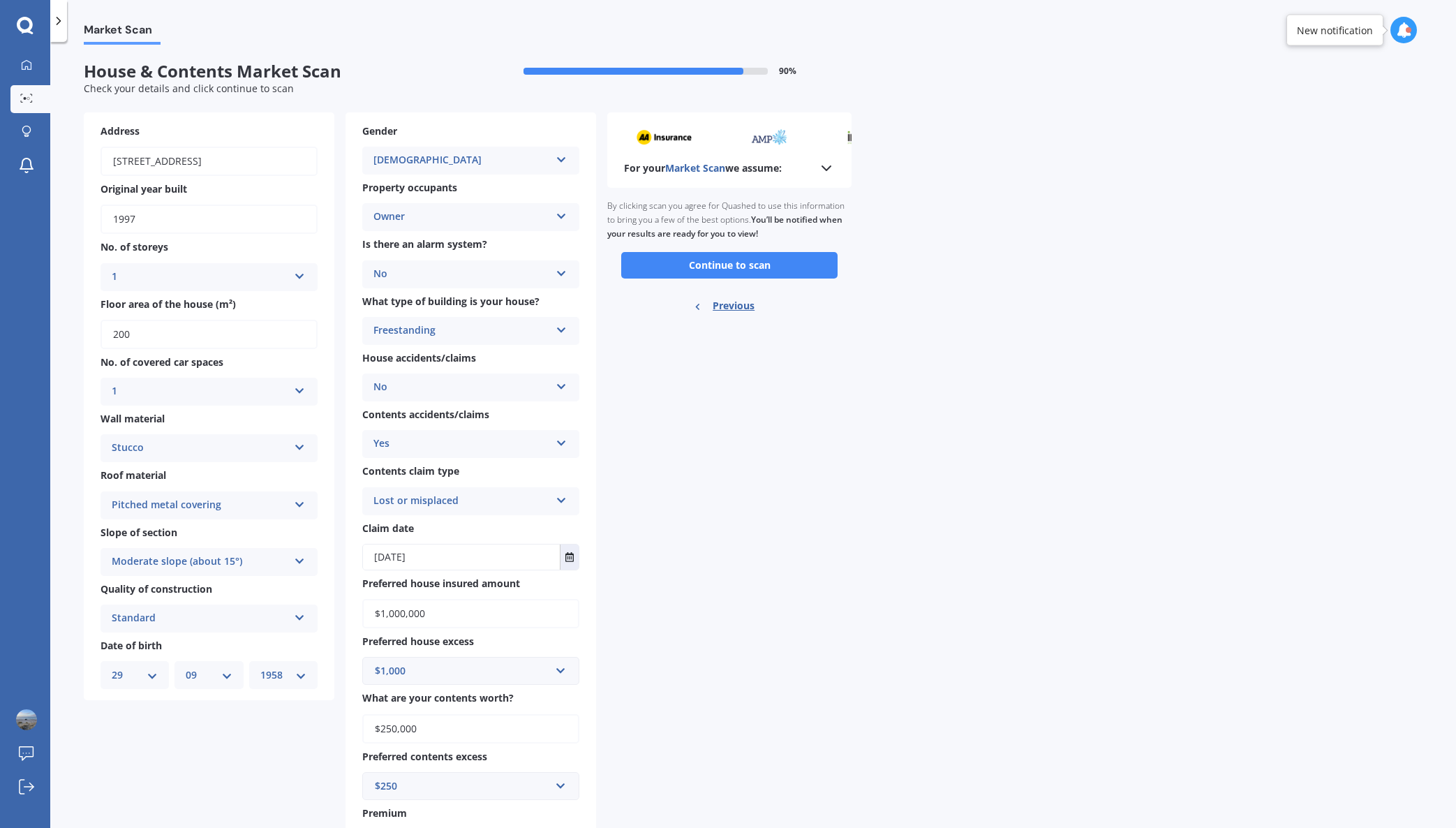
click at [828, 169] on polyline at bounding box center [826, 168] width 8 height 5
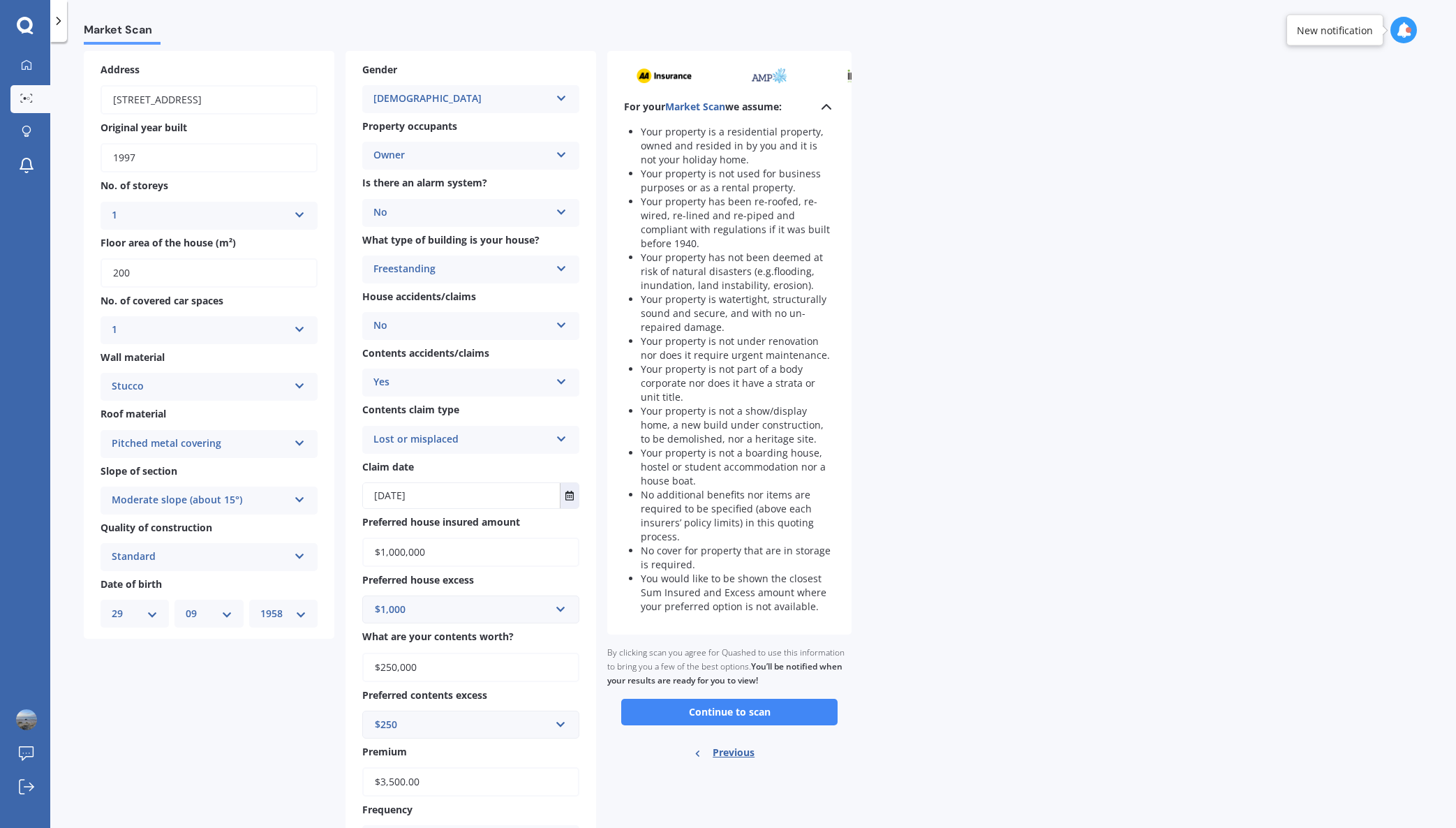
scroll to position [195, 0]
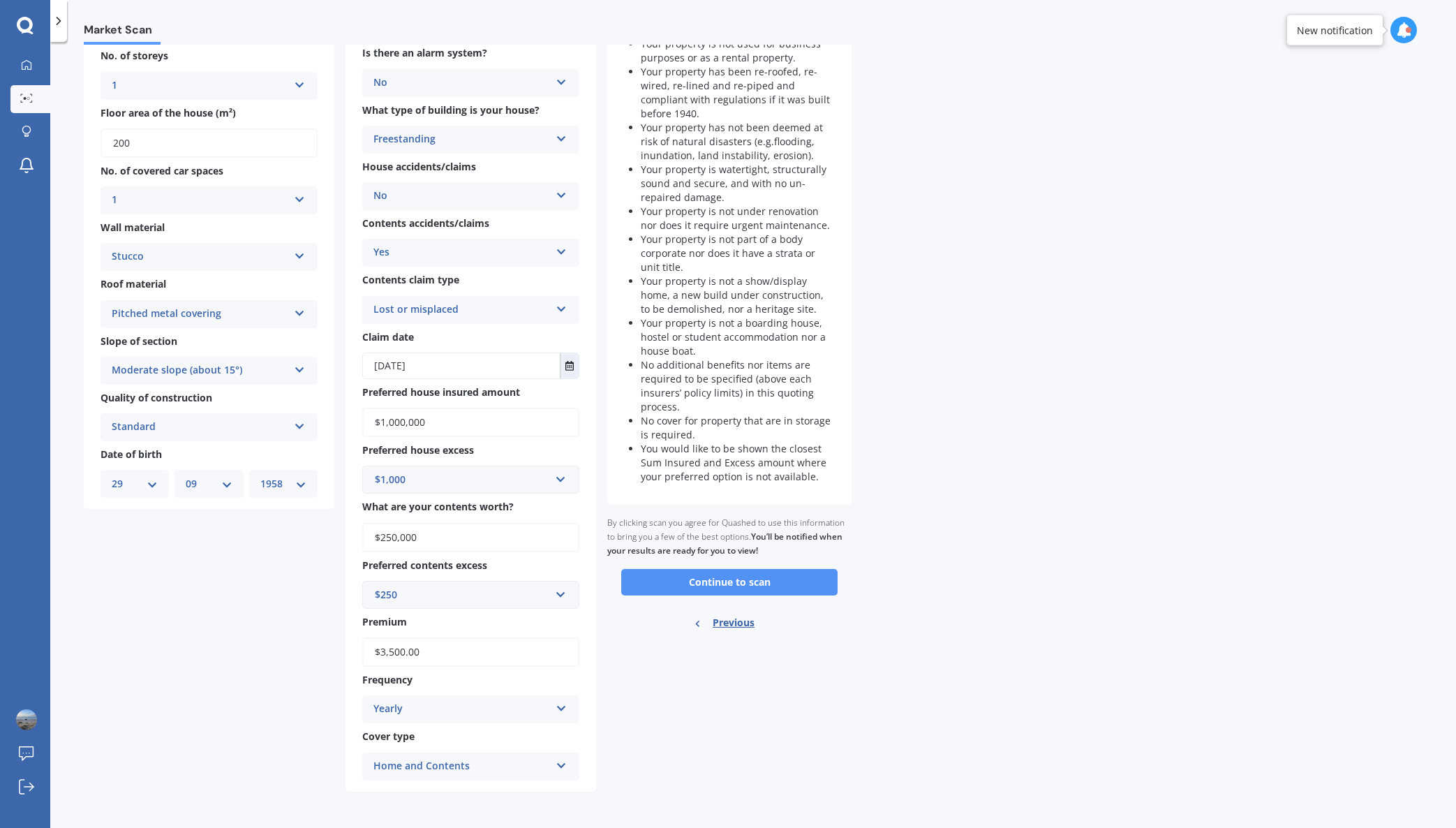
click at [721, 578] on button "Continue to scan" at bounding box center [729, 581] width 217 height 26
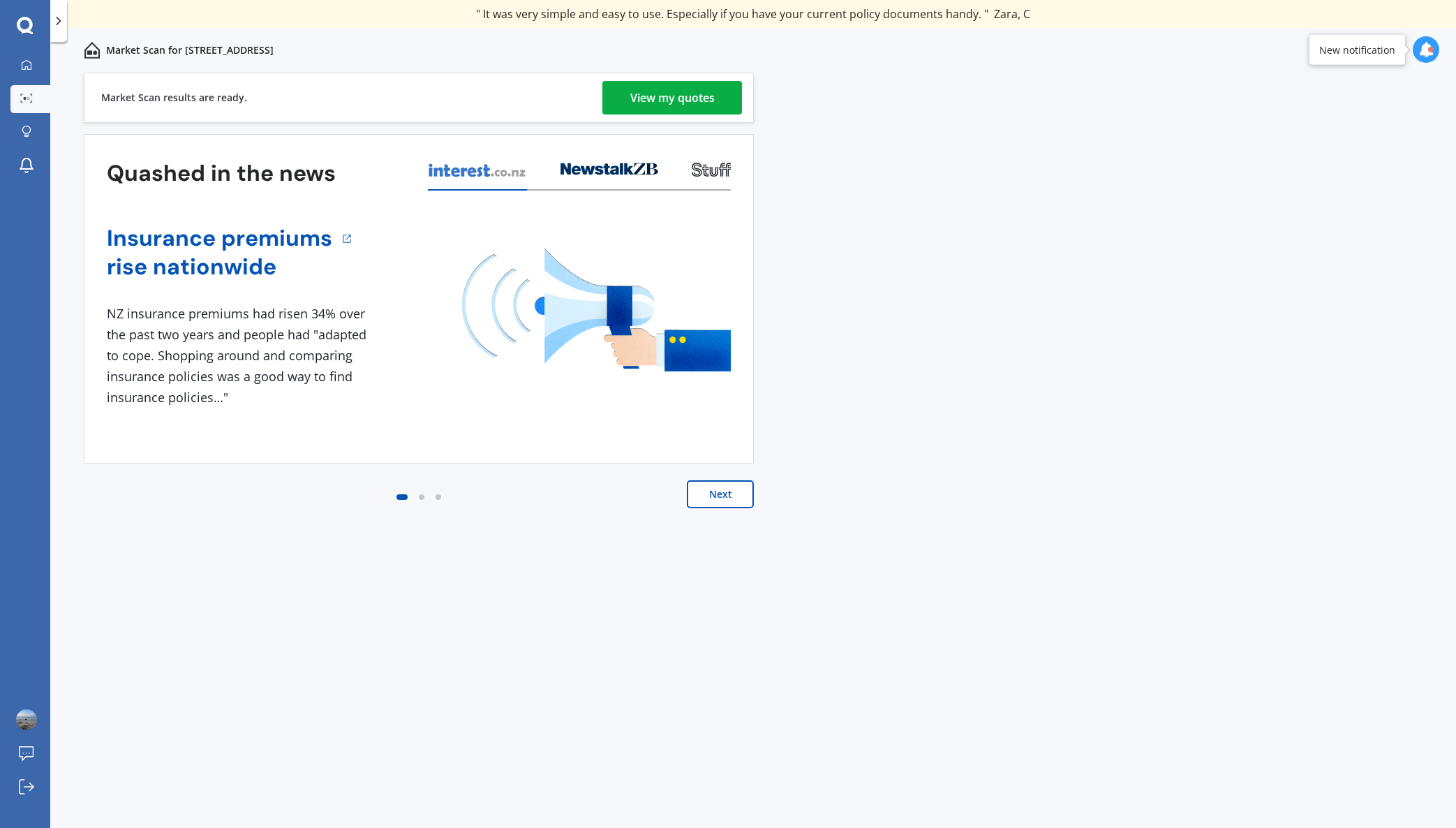
click at [645, 100] on div "View my quotes" at bounding box center [672, 98] width 85 height 33
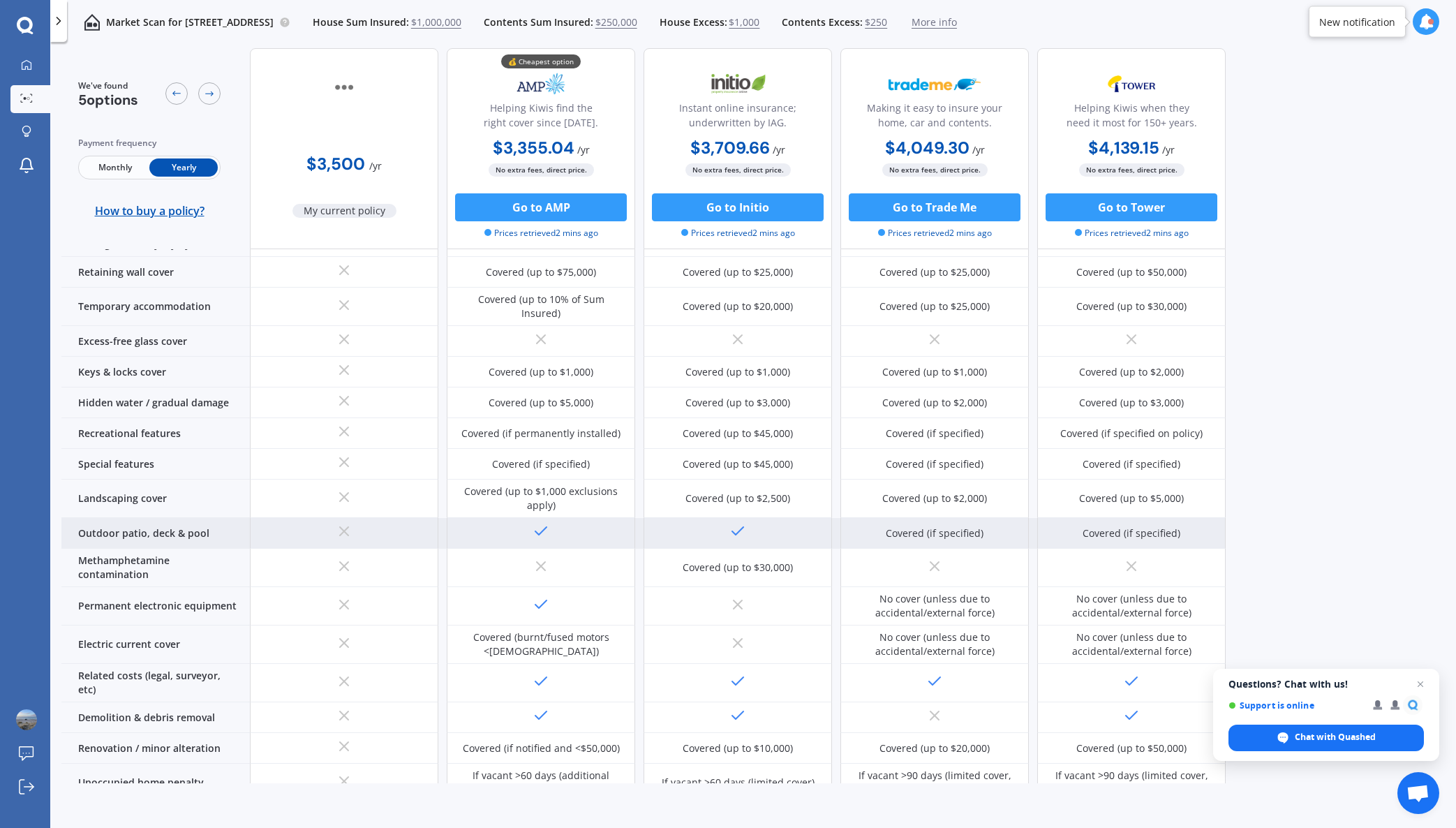
scroll to position [401, 0]
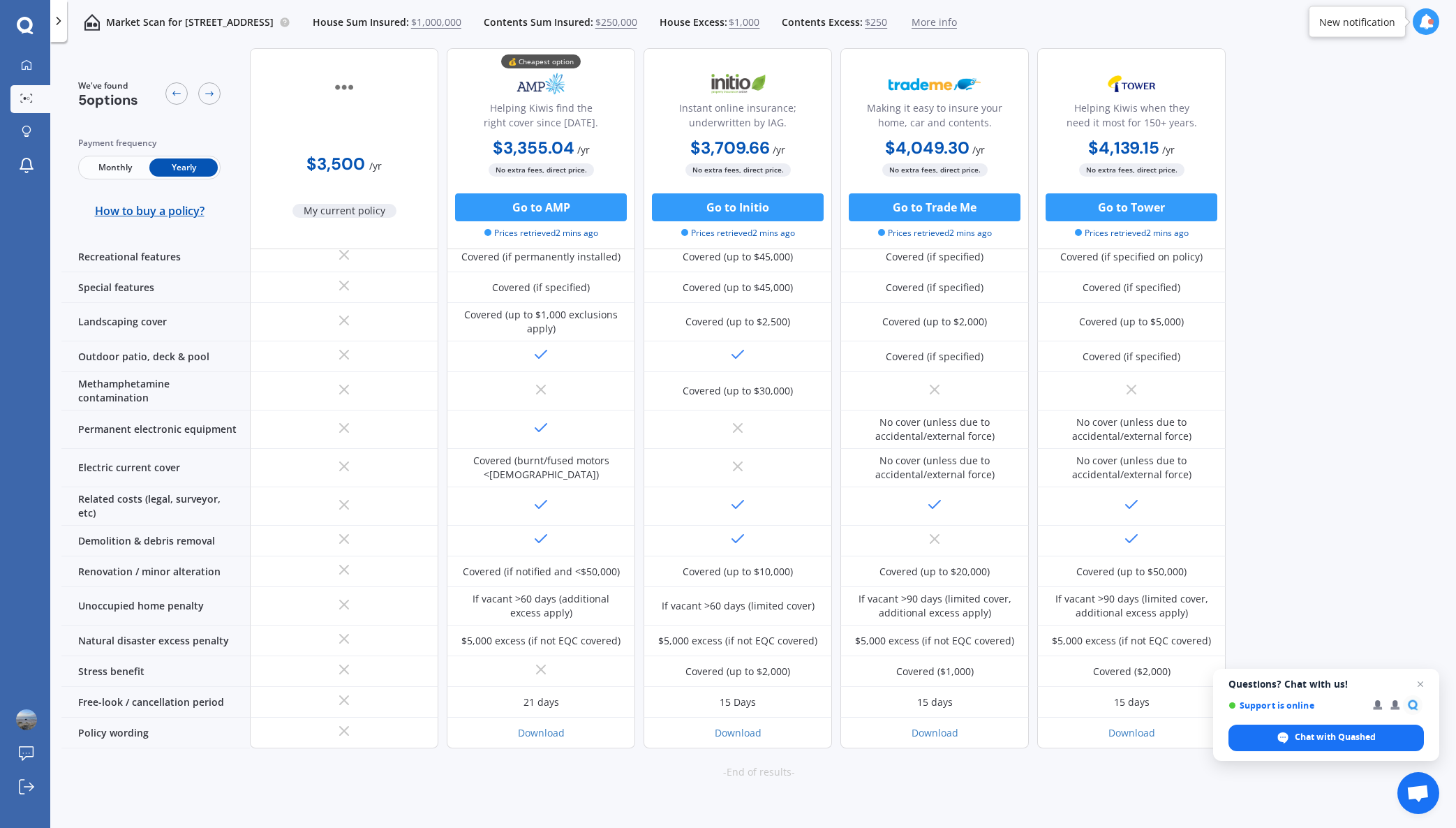
click at [1426, 23] on icon at bounding box center [1425, 21] width 15 height 15
click at [1335, 321] on div "We've found 5 options Payment frequency Monthly Yearly How to buy a policy? $3,…" at bounding box center [758, 15] width 1395 height 735
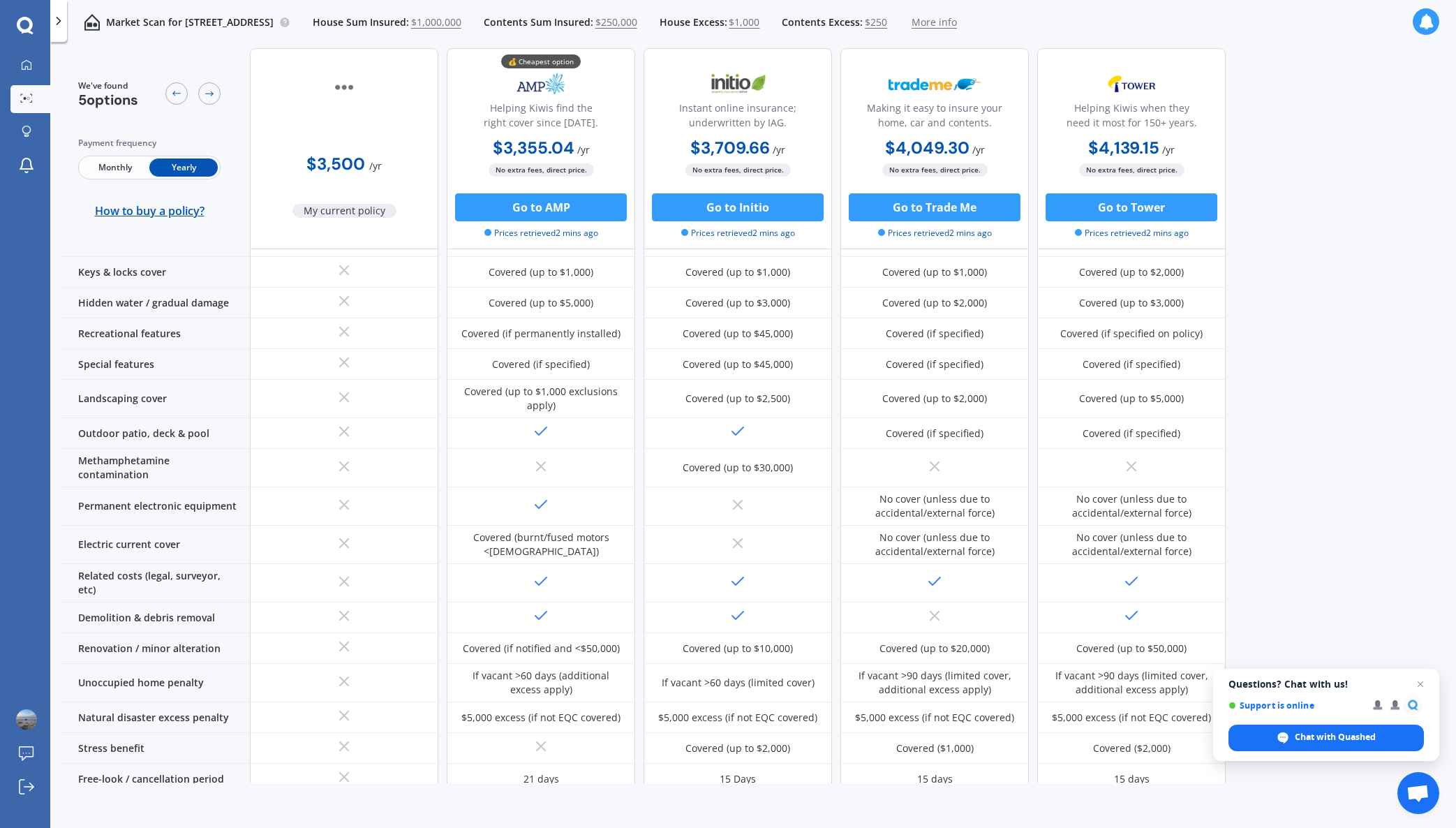
scroll to position [0, 0]
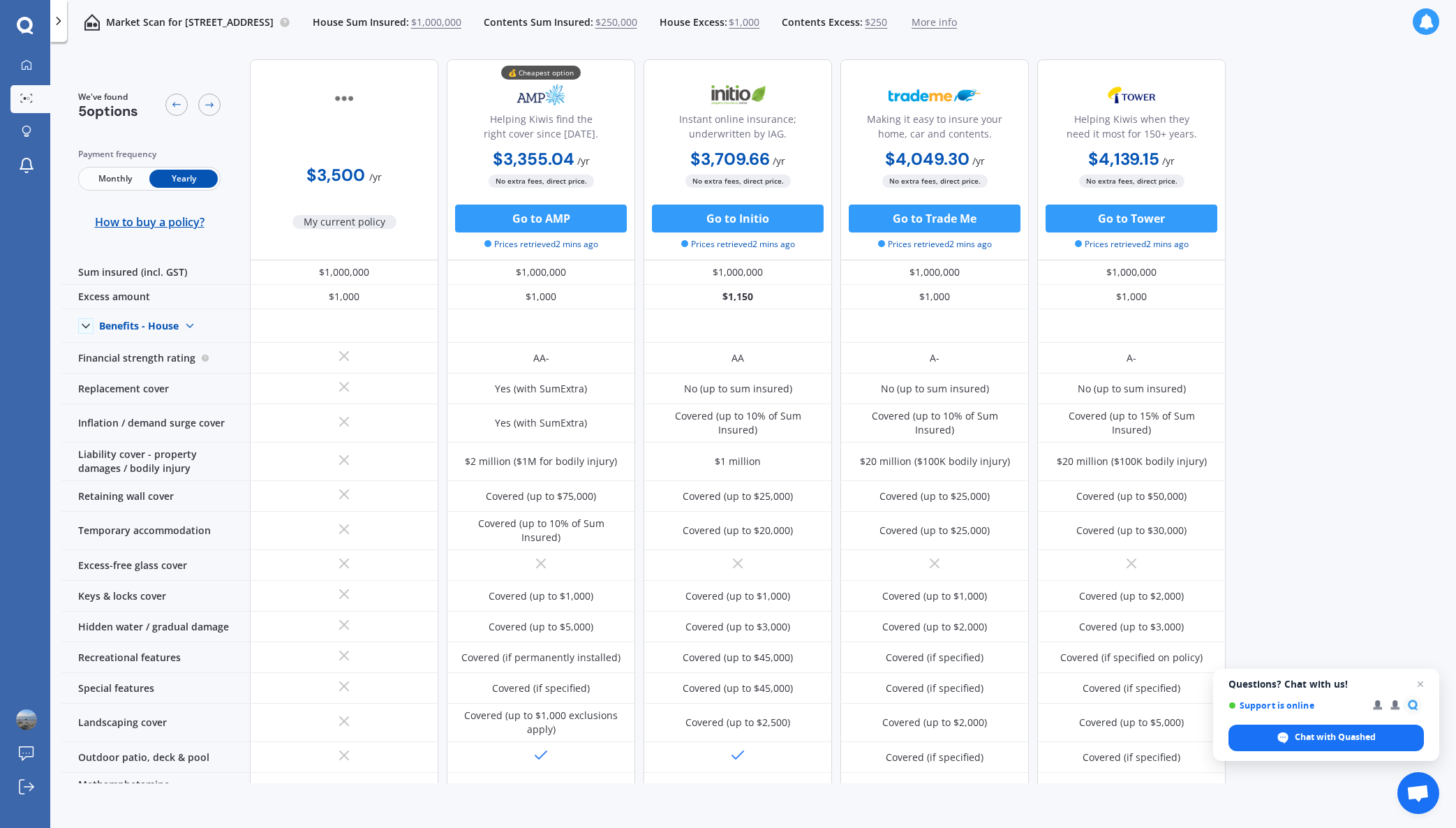
click at [957, 24] on span "More info" at bounding box center [934, 22] width 45 height 14
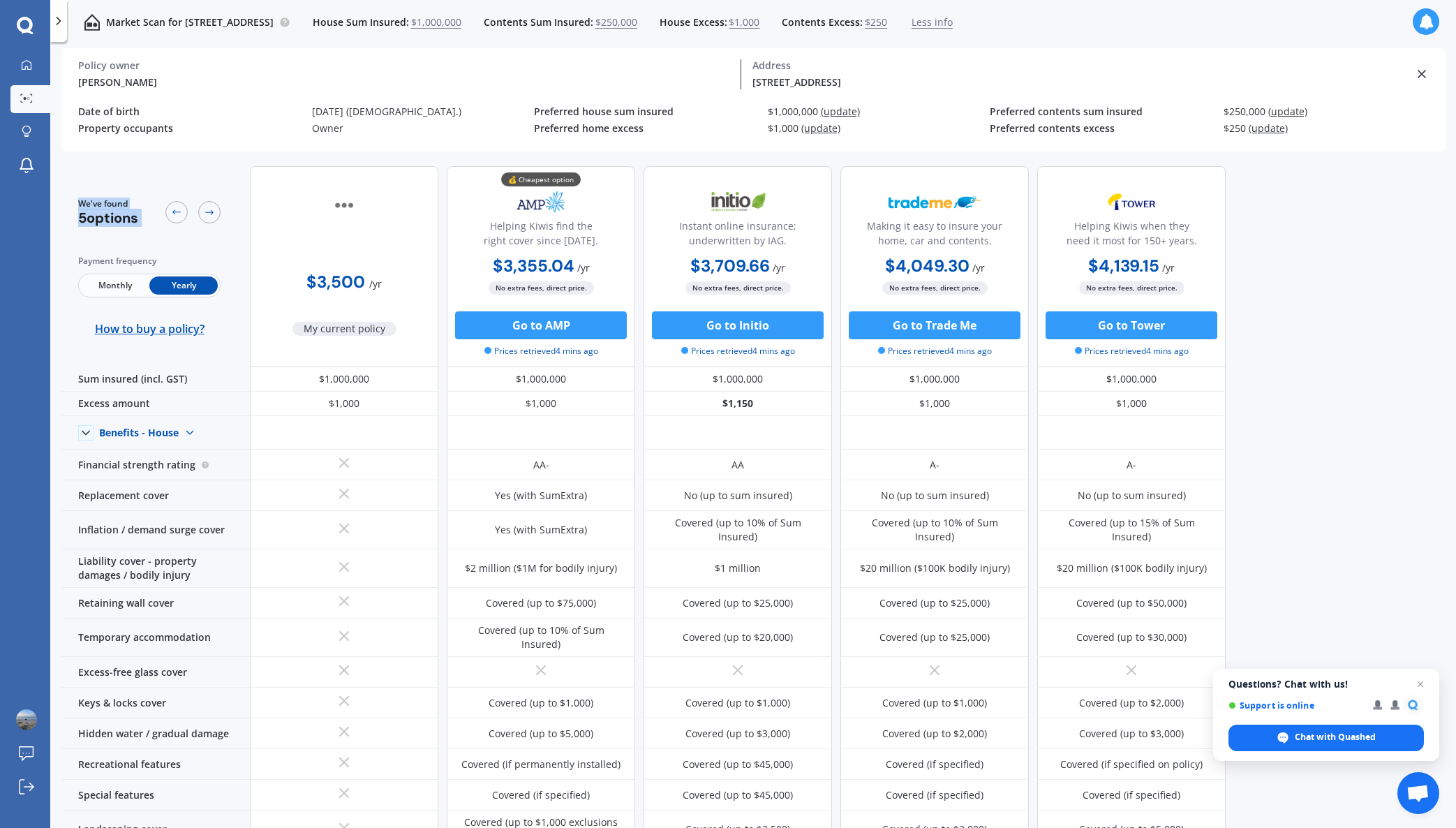
drag, startPoint x: 57, startPoint y: 159, endPoint x: 187, endPoint y: 164, distance: 130.1
click at [187, 164] on div "Market Scan for 66 Blake Boulevard, Papamoa Beach, Tauranga 3118 House Sum Insu…" at bounding box center [753, 437] width 1405 height 786
